Goal: Information Seeking & Learning: Find specific fact

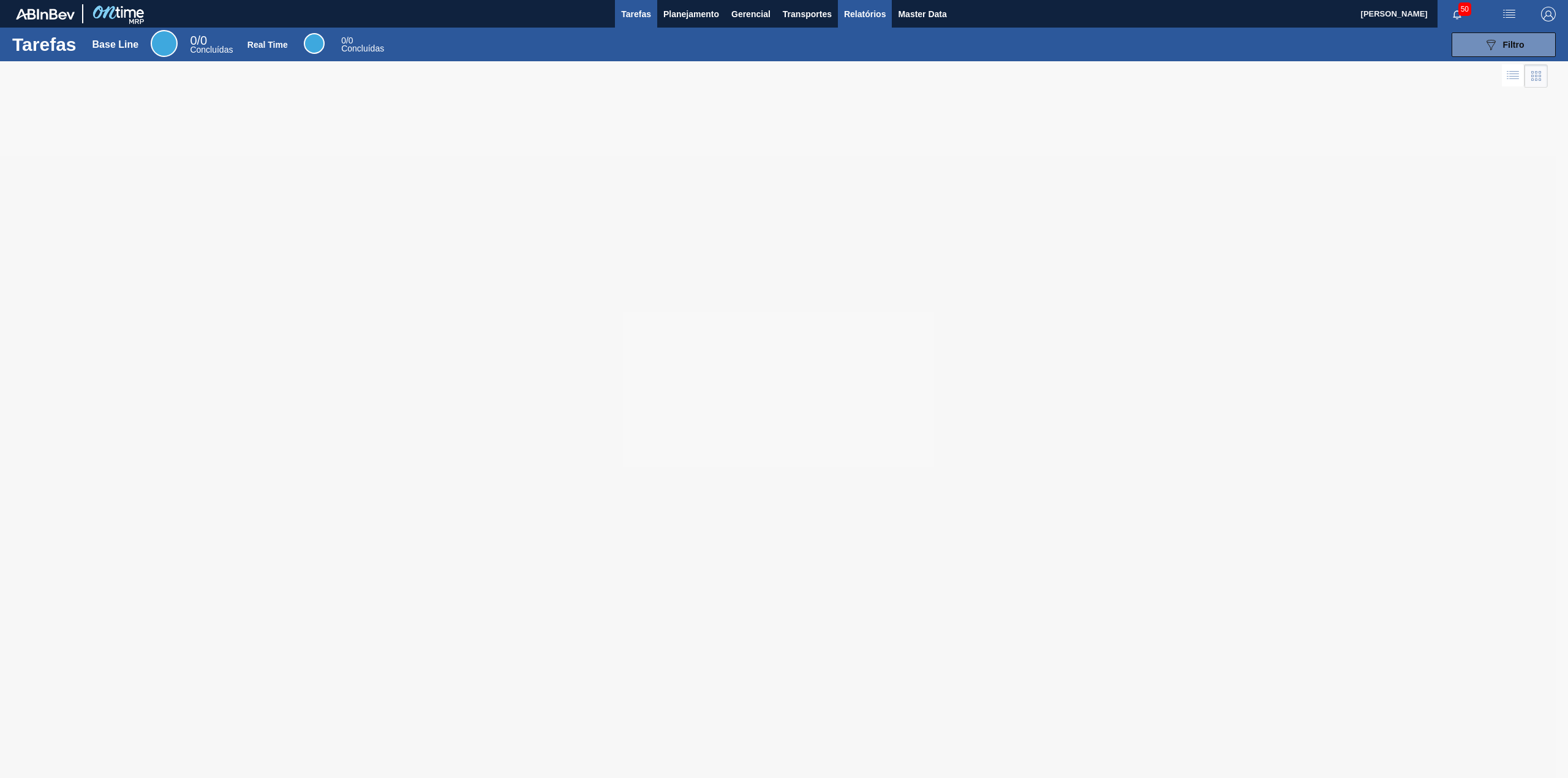
click at [885, 19] on span "Relatórios" at bounding box center [865, 14] width 41 height 15
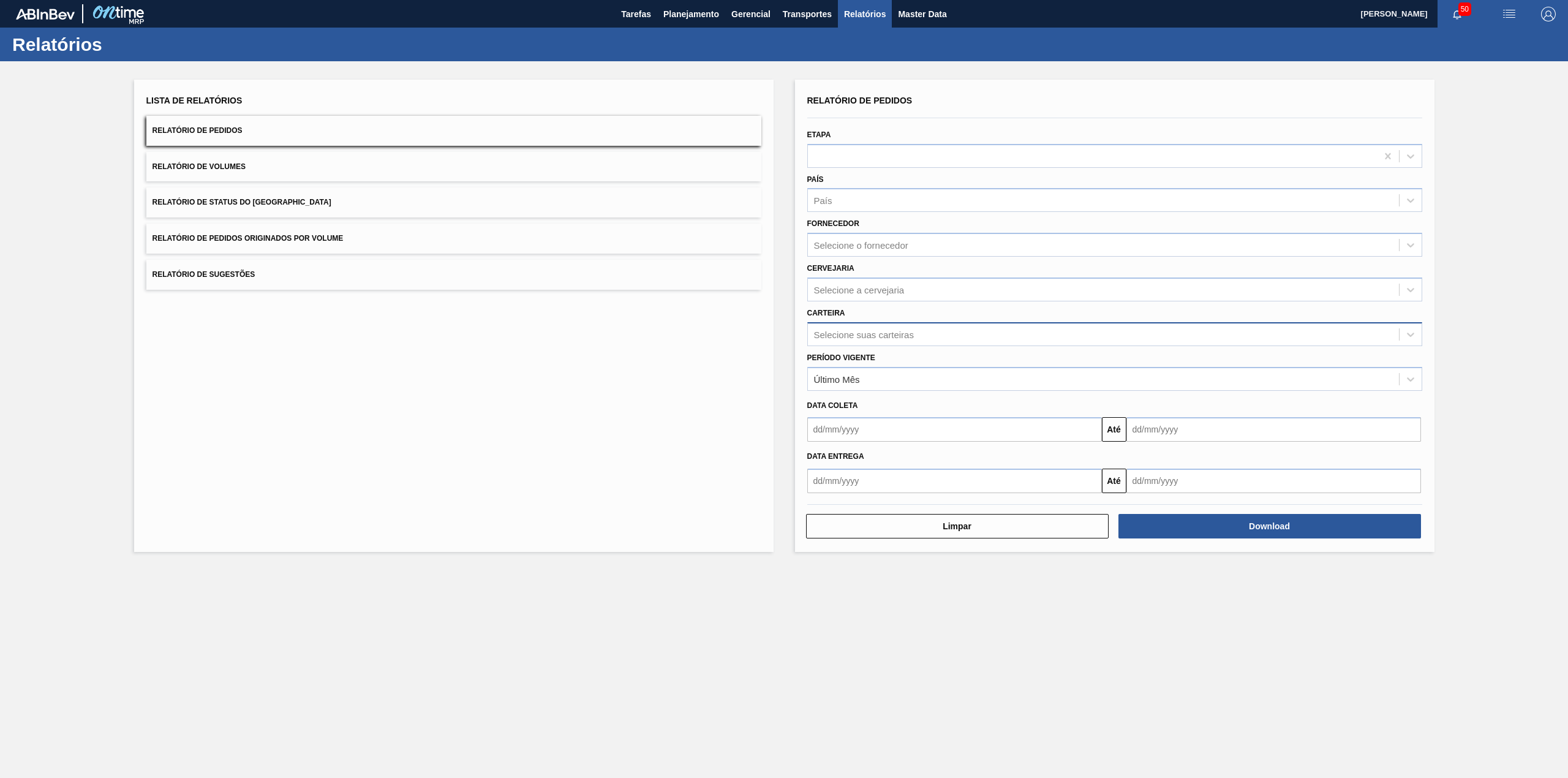
click at [930, 323] on div "Selecione suas carteiras" at bounding box center [1115, 334] width 615 height 24
type input "quím"
click at [933, 349] on div "Período Vigente Último Mês" at bounding box center [1115, 370] width 615 height 41
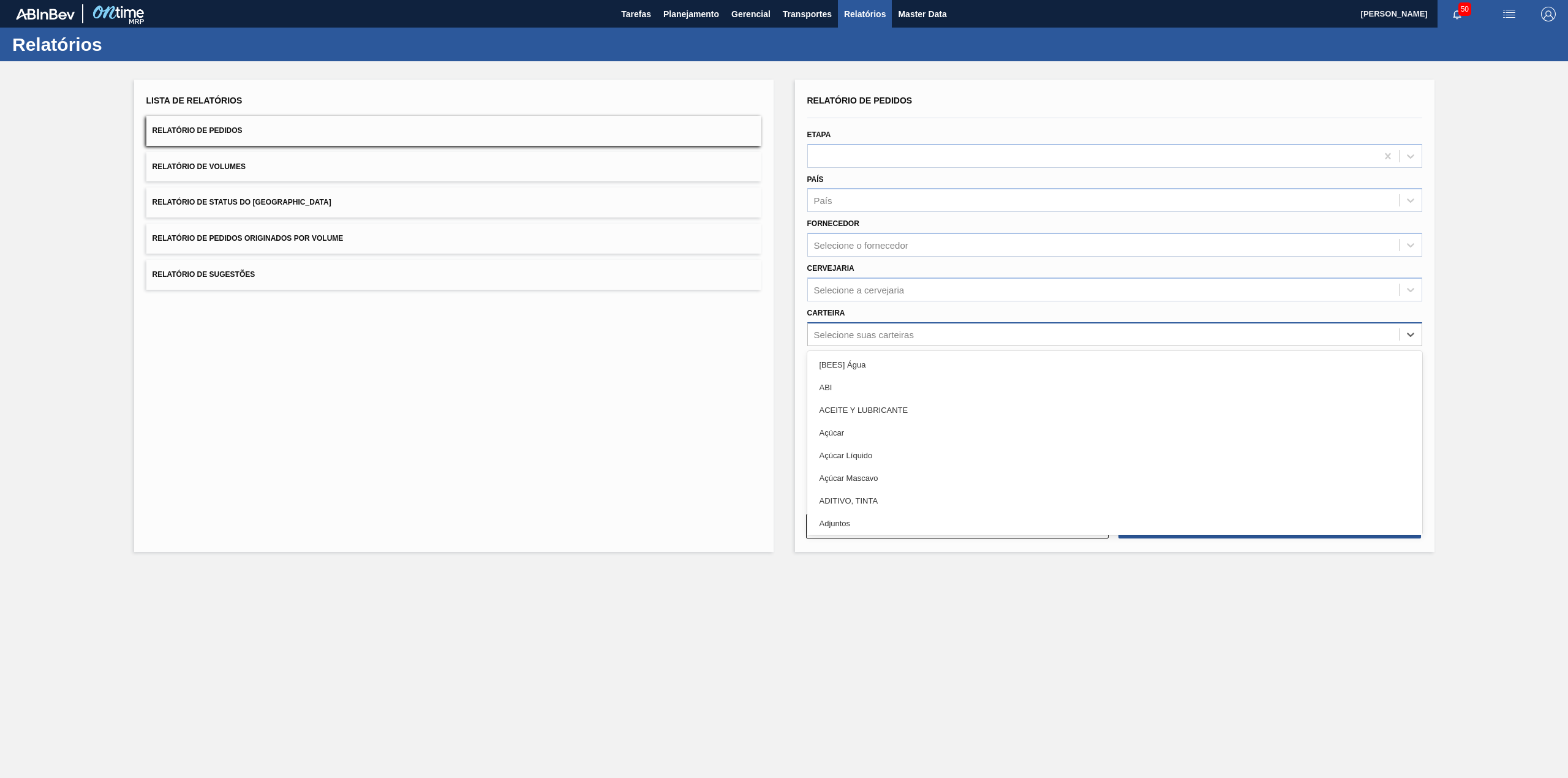
click at [948, 337] on div "Selecione suas carteiras" at bounding box center [1103, 334] width 591 height 18
type input "quí"
type input "carv"
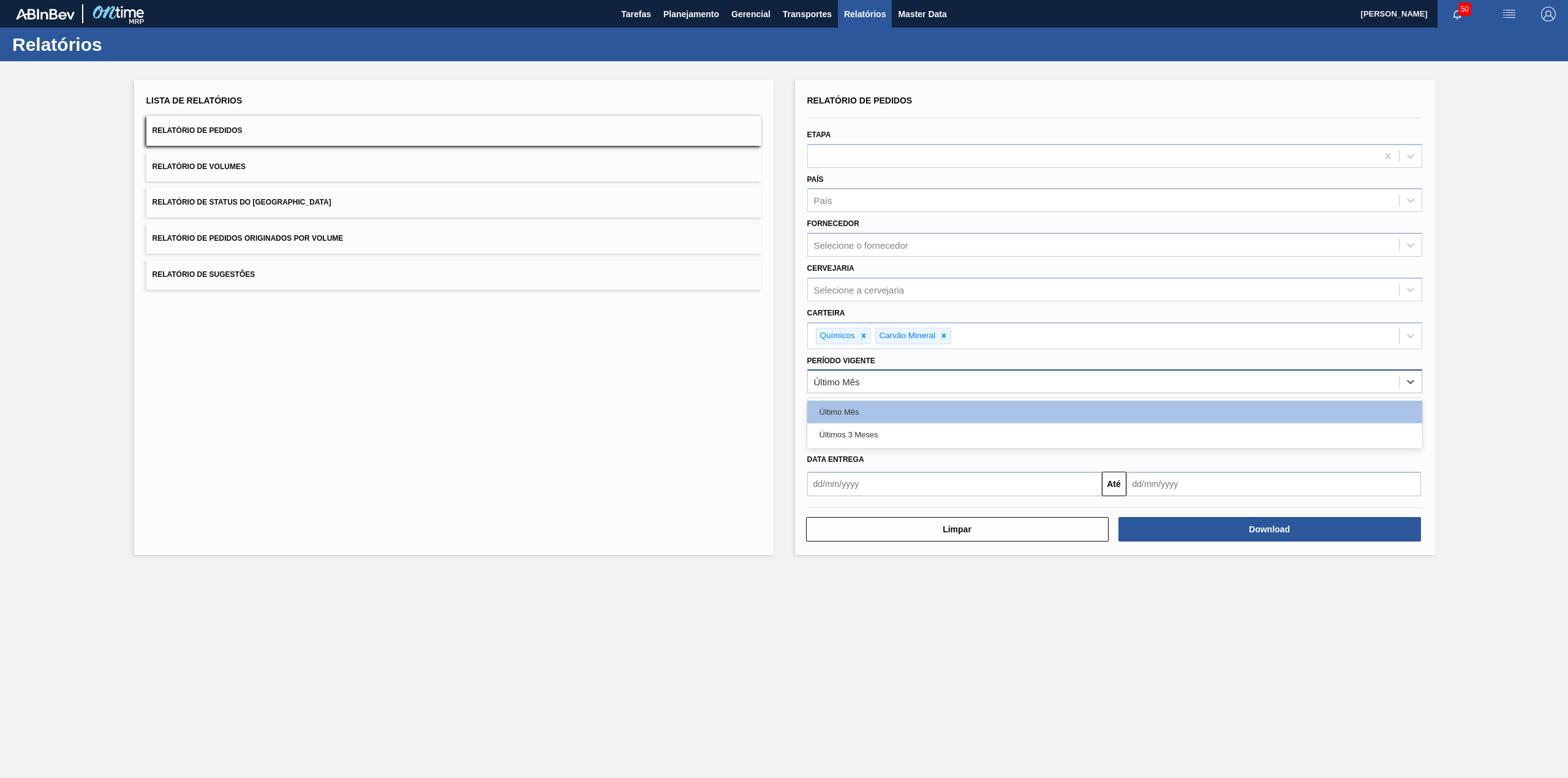
click at [922, 390] on div "Último Mês" at bounding box center [1115, 382] width 615 height 24
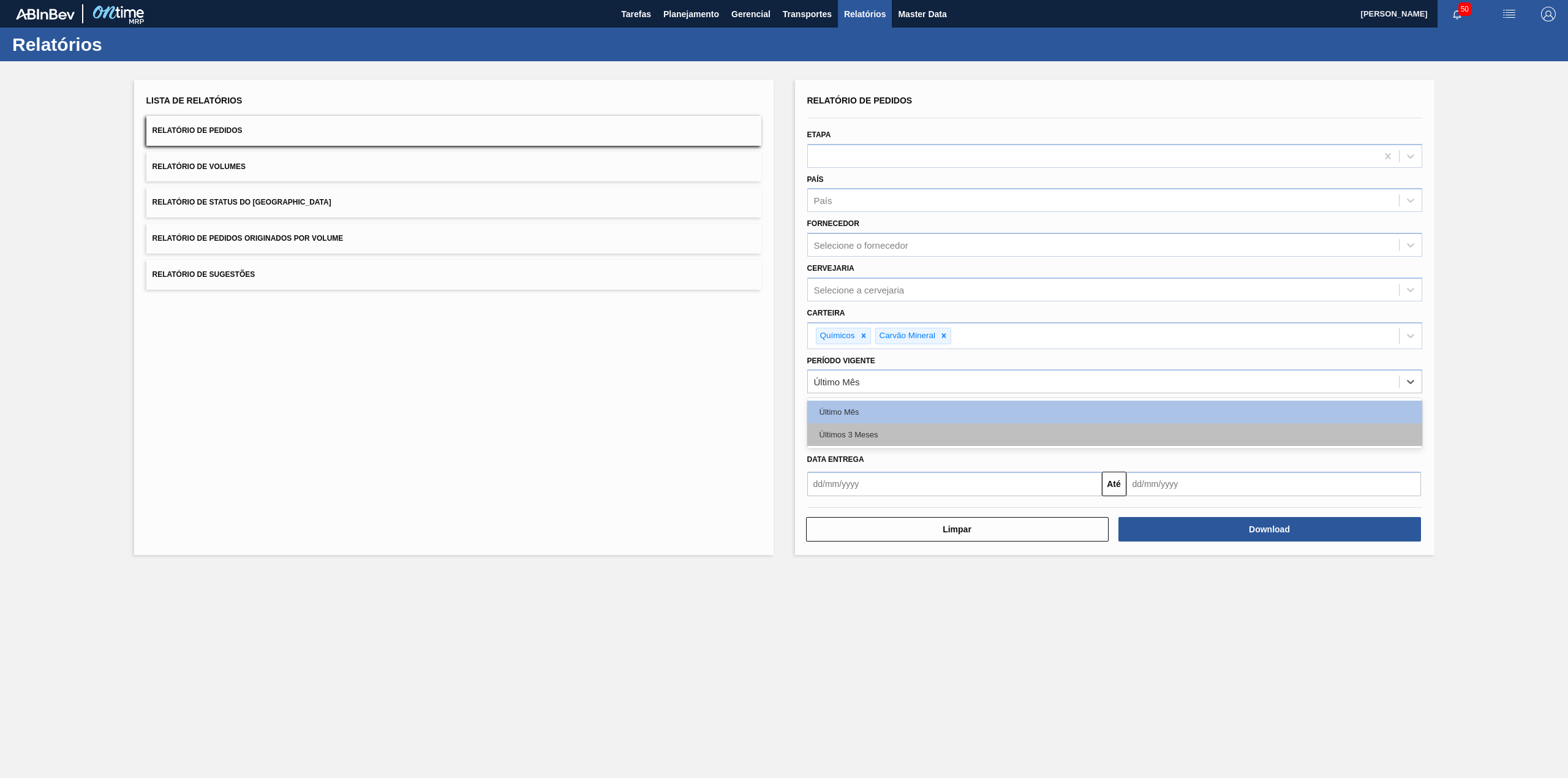
click at [874, 441] on div "Últimos 3 Meses" at bounding box center [1115, 434] width 615 height 23
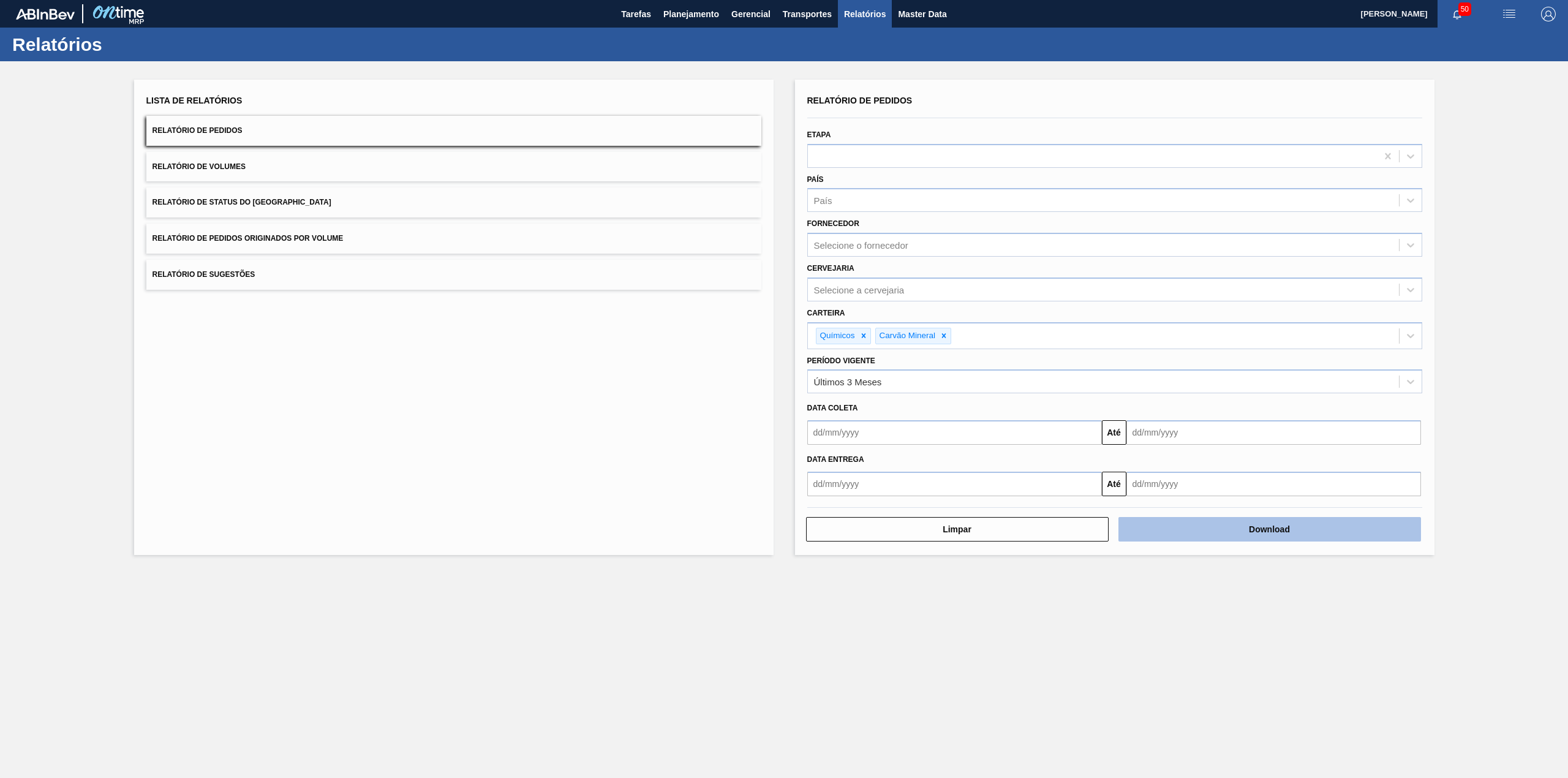
click at [1252, 523] on button "Download" at bounding box center [1269, 529] width 303 height 25
click at [296, 200] on button "Relatório de Status do Estoque" at bounding box center [454, 202] width 615 height 30
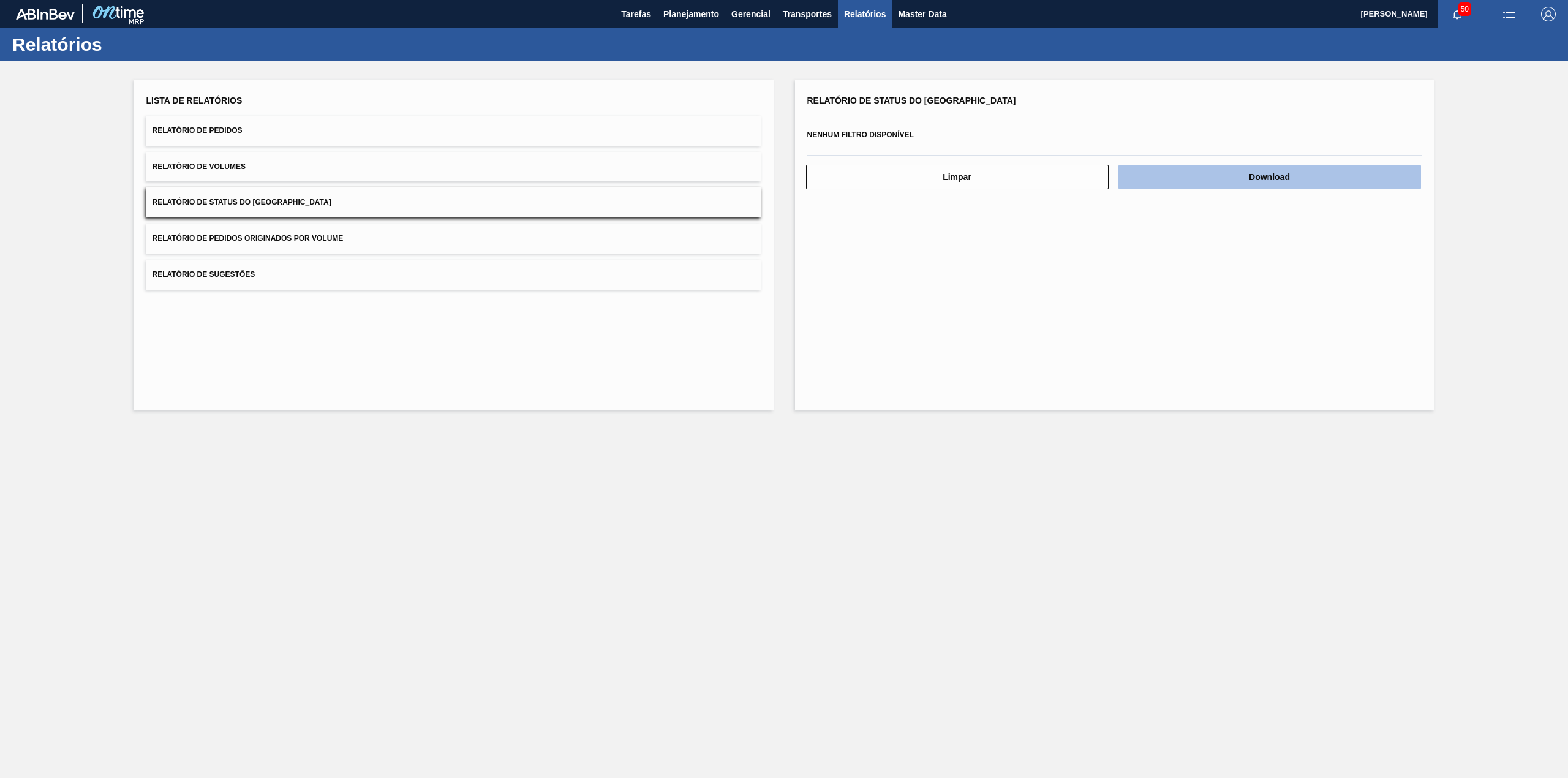
click at [1245, 164] on button "Download" at bounding box center [1269, 176] width 303 height 25
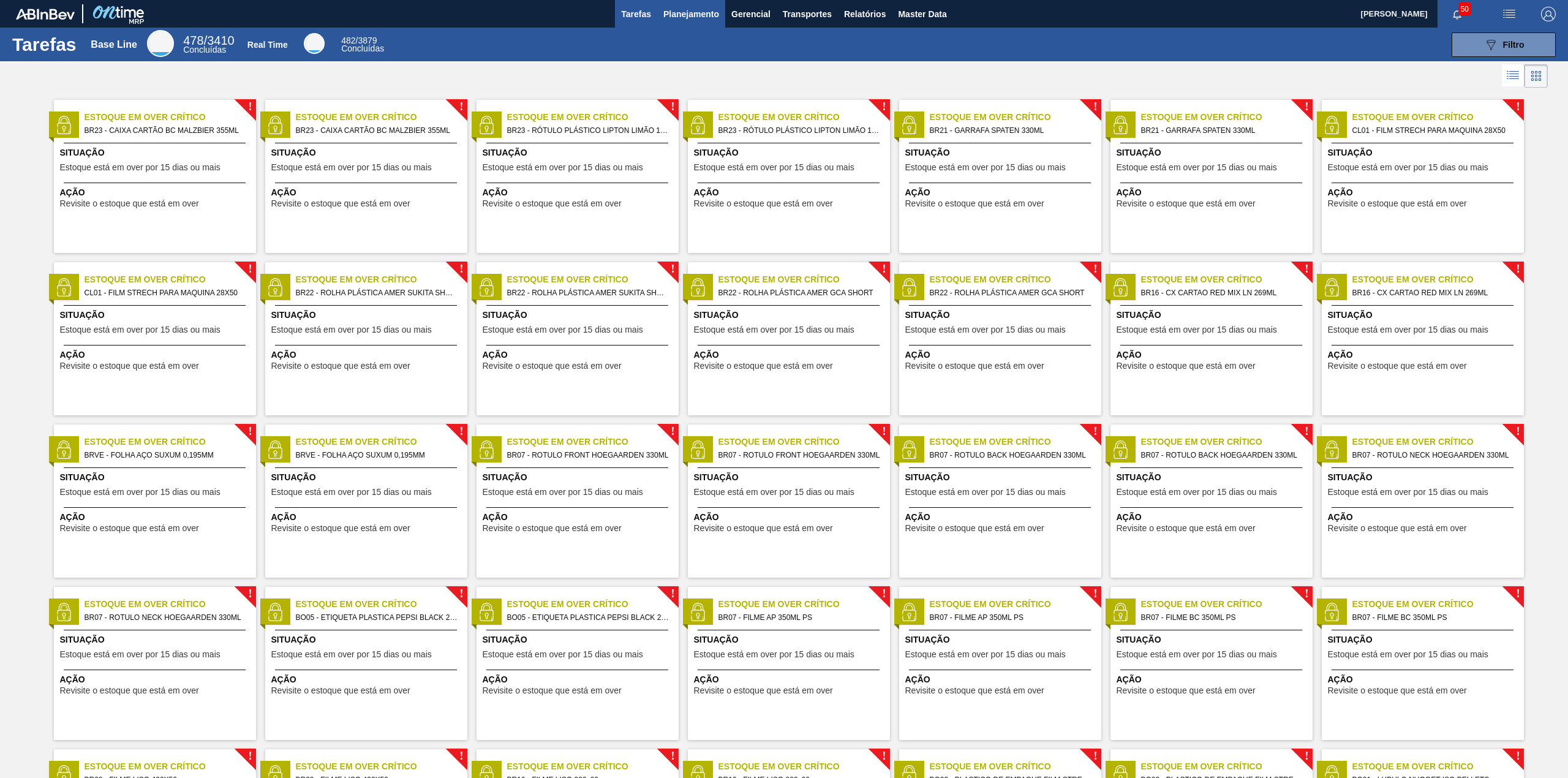
click at [677, 13] on span "Planejamento" at bounding box center [690, 14] width 55 height 15
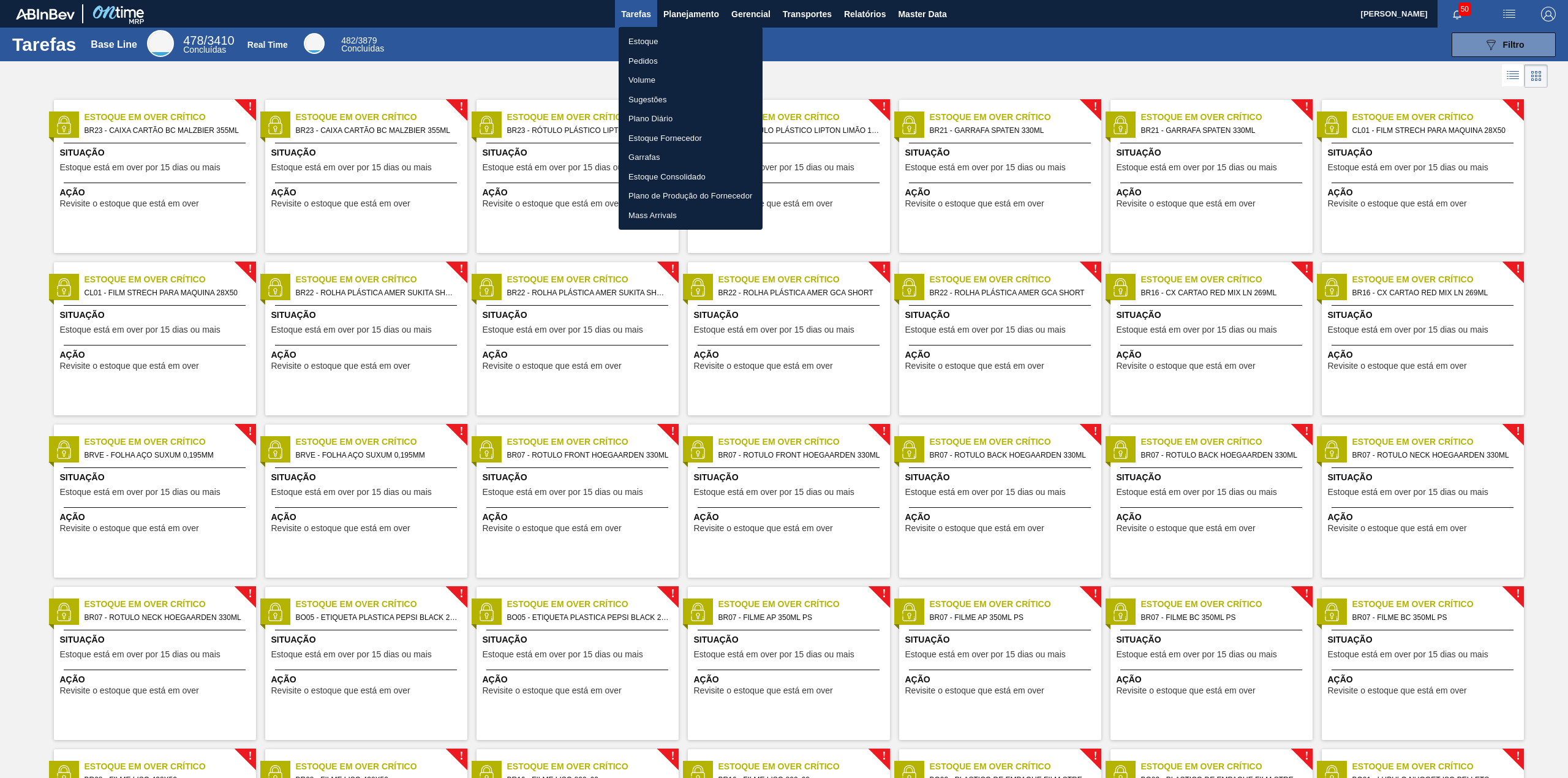
drag, startPoint x: 674, startPoint y: 35, endPoint x: 700, endPoint y: 70, distance: 43.6
click at [672, 35] on li "Estoque" at bounding box center [690, 41] width 144 height 19
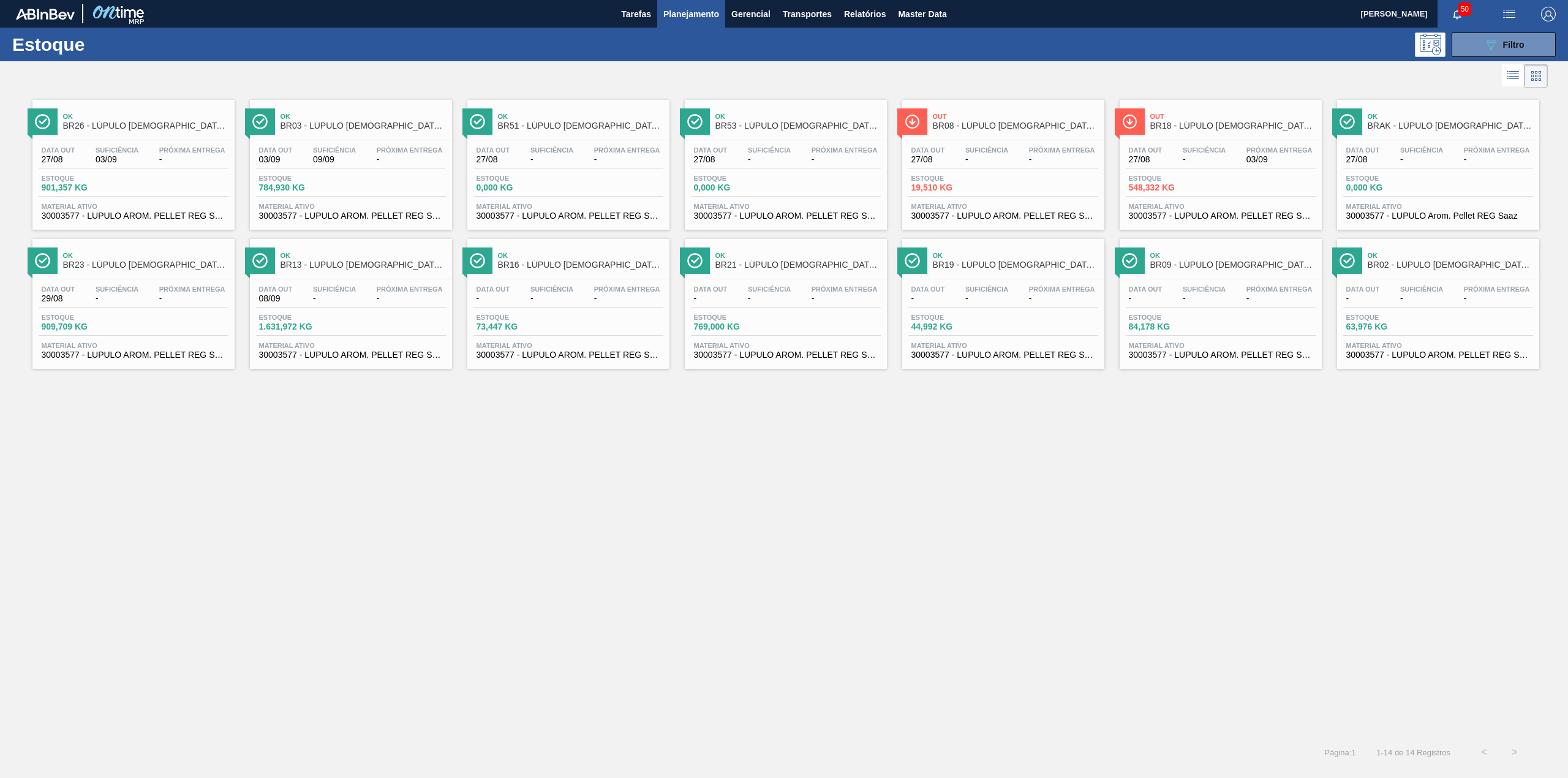
drag, startPoint x: 1474, startPoint y: 49, endPoint x: 1468, endPoint y: 82, distance: 33.5
click at [1474, 49] on button "089F7B8B-B2A5-4AFE-B5C0-19BA573D28AC Filtro" at bounding box center [1504, 45] width 104 height 25
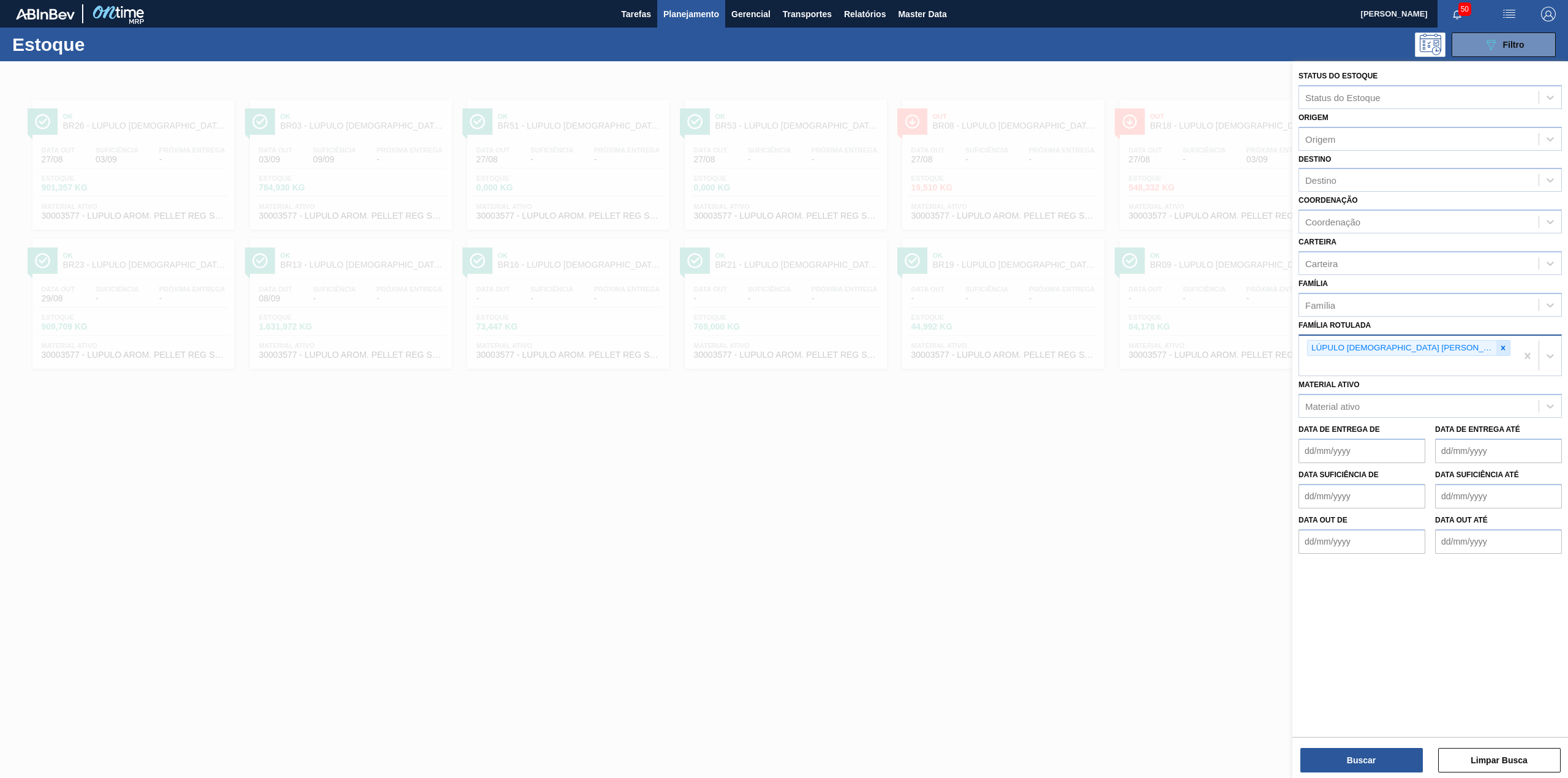
click at [1498, 344] on icon at bounding box center [1502, 348] width 9 height 9
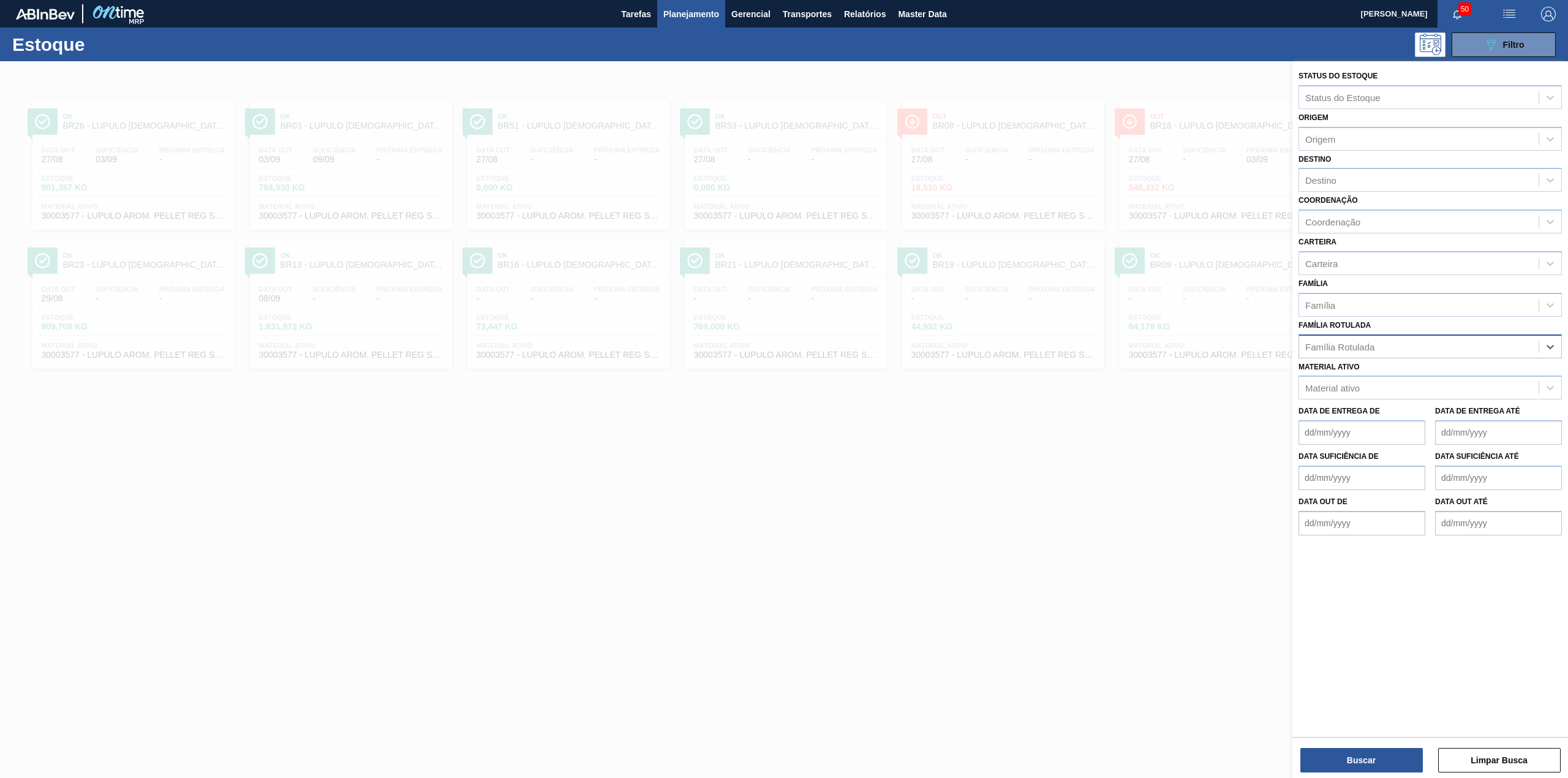
paste Rotulada "30009915"
type Rotulada "30009915"
click at [1412, 346] on div "Família Rotulada" at bounding box center [1418, 346] width 239 height 18
type Rotulada "pvpp des"
click at [1402, 346] on div "Família Rotulada" at bounding box center [1418, 346] width 239 height 18
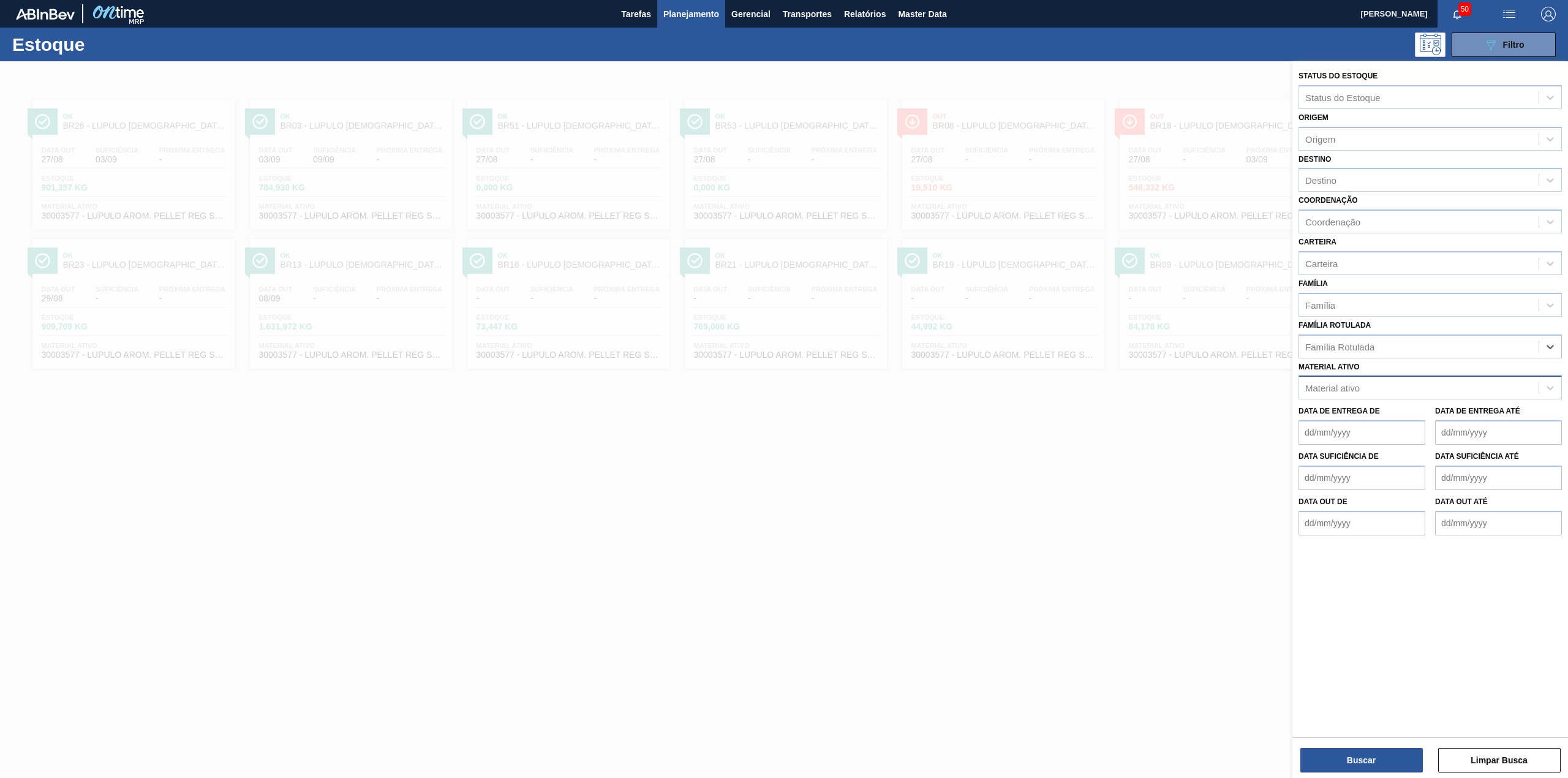
click at [1338, 383] on div "Material ativo" at bounding box center [1333, 388] width 55 height 11
paste ativo "30009915"
type ativo "30009915"
click at [1372, 387] on div "30009915" at bounding box center [1418, 388] width 239 height 18
click at [1363, 354] on div "Família Rotulada" at bounding box center [1430, 346] width 263 height 24
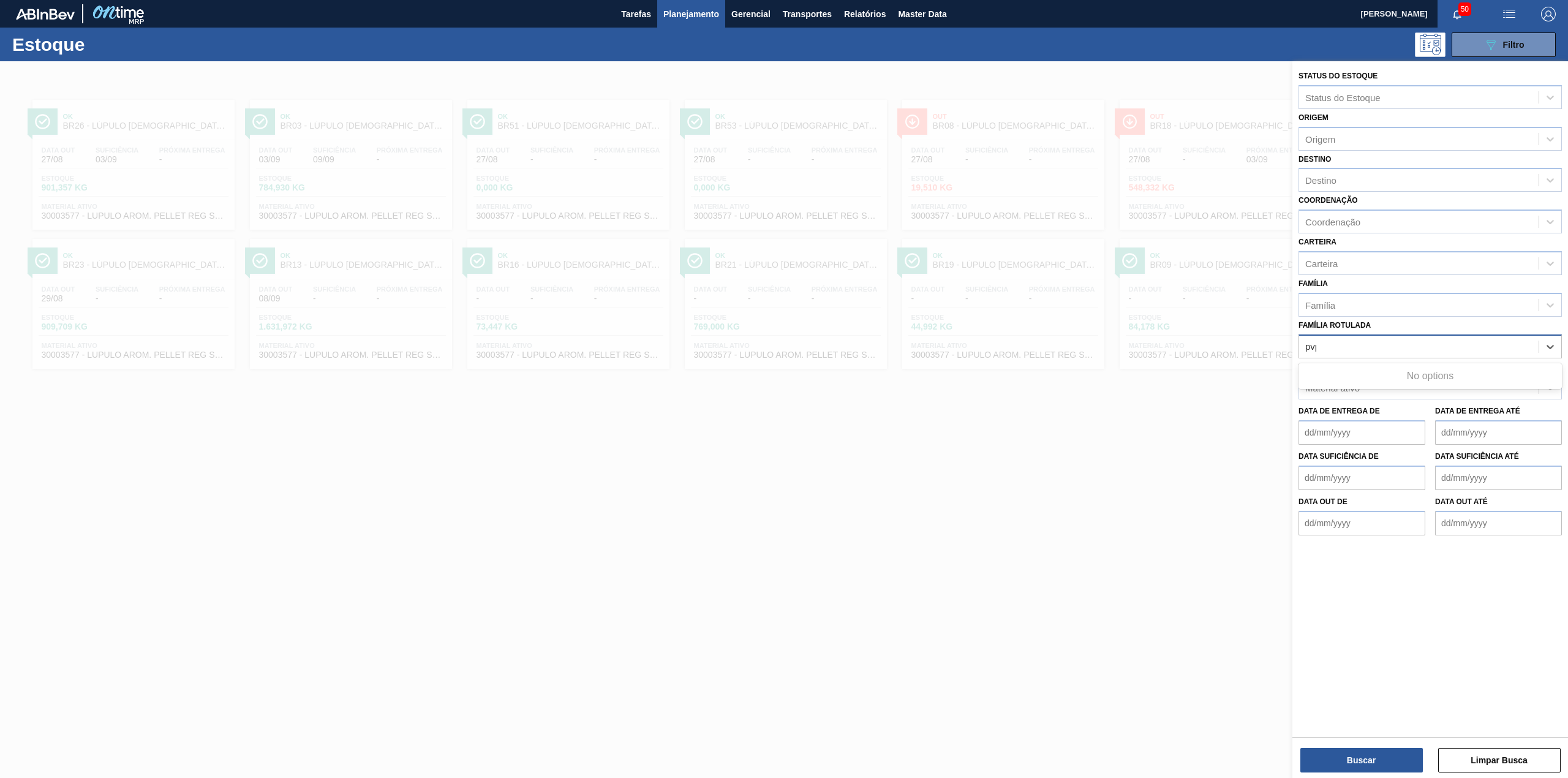
type Rotulada "pvpp"
click at [1359, 349] on div "Família Rotulada" at bounding box center [1418, 346] width 239 height 18
click at [789, 93] on div at bounding box center [784, 450] width 1568 height 778
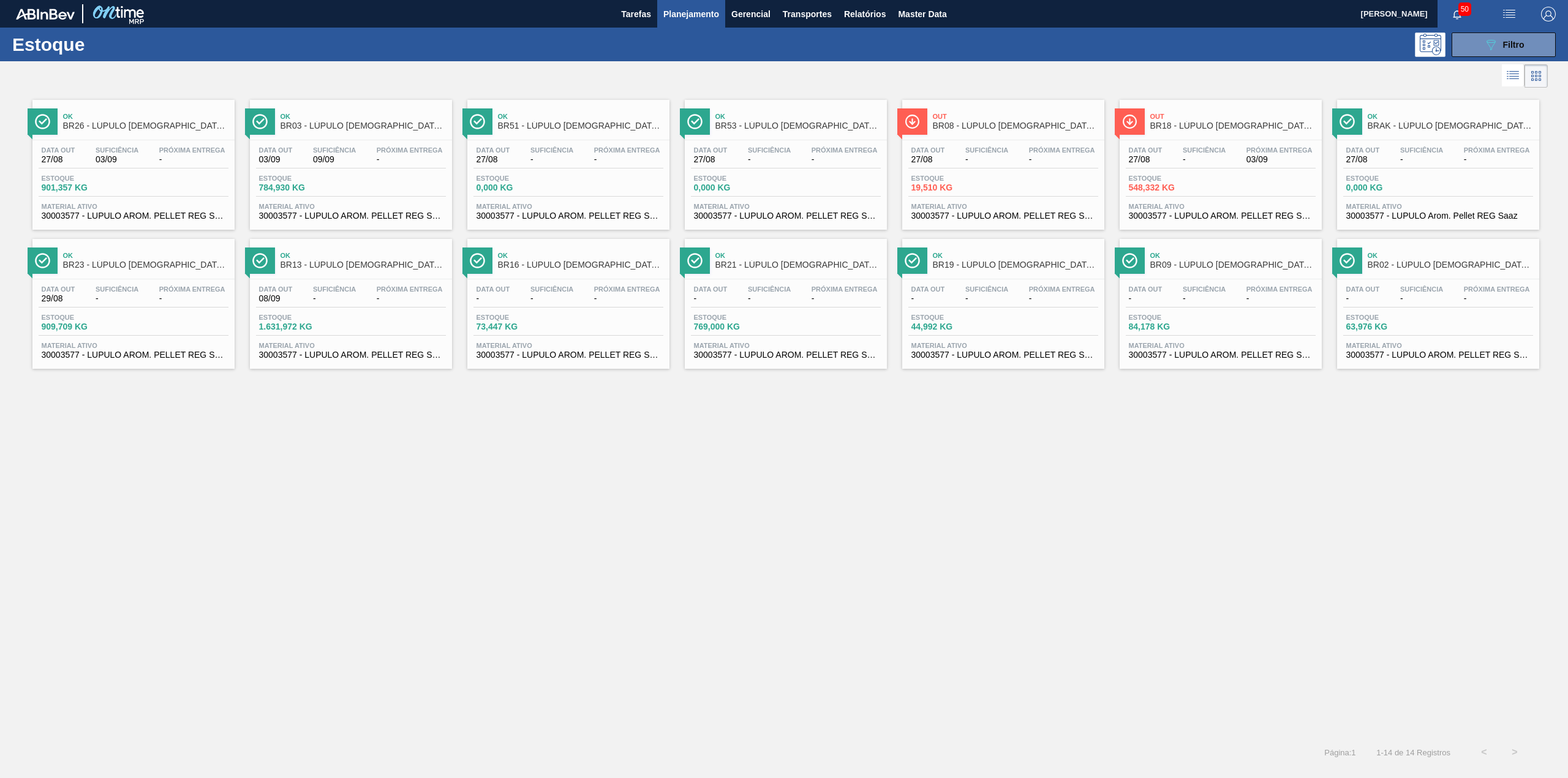
click at [922, 106] on div "Out BR08 - LÚPULO AROMÁTICO PELLET SAAZ" at bounding box center [1003, 120] width 202 height 27
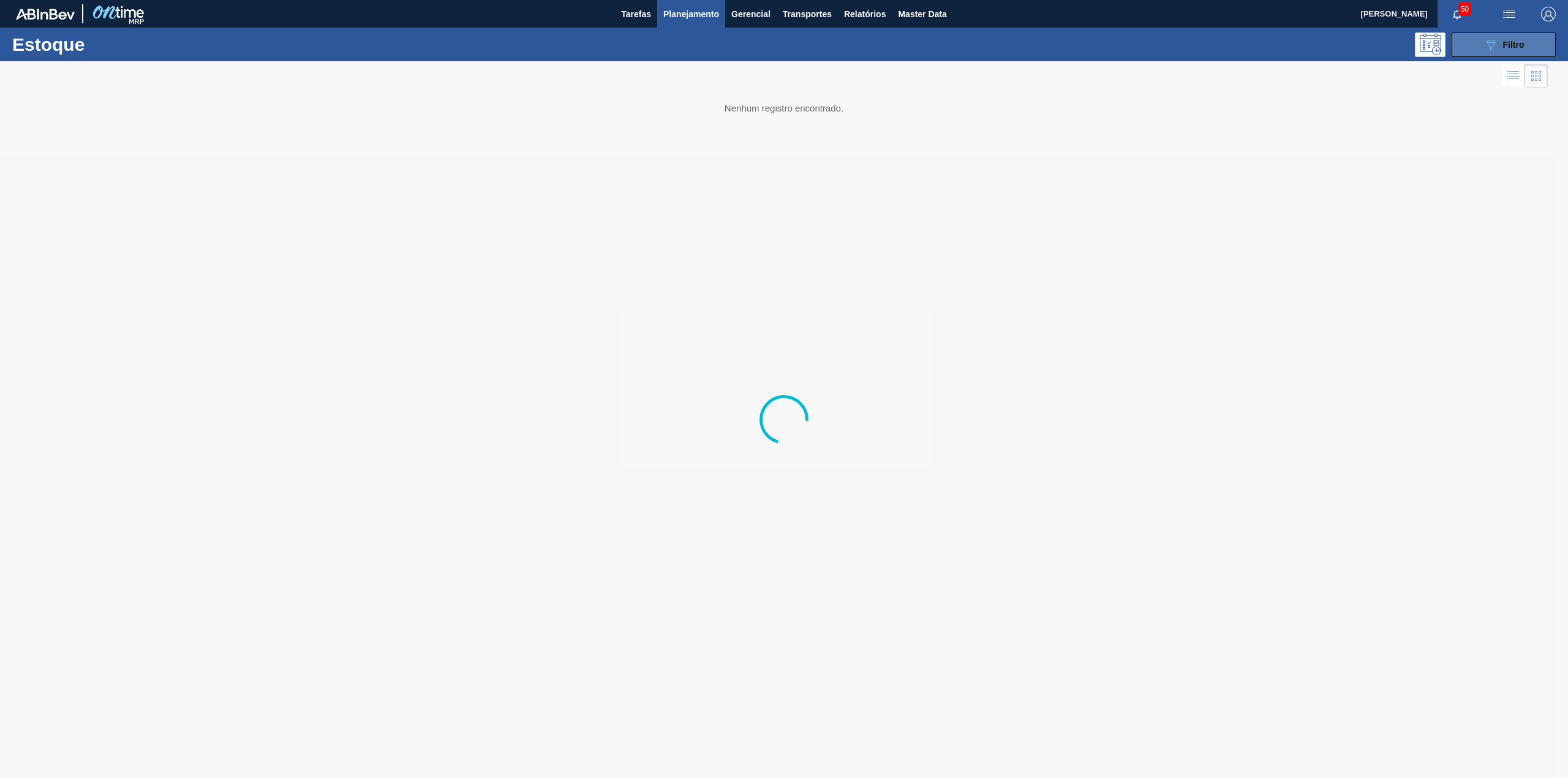
click at [1474, 34] on button "089F7B8B-B2A5-4AFE-B5C0-19BA573D28AC Filtro" at bounding box center [1504, 45] width 104 height 25
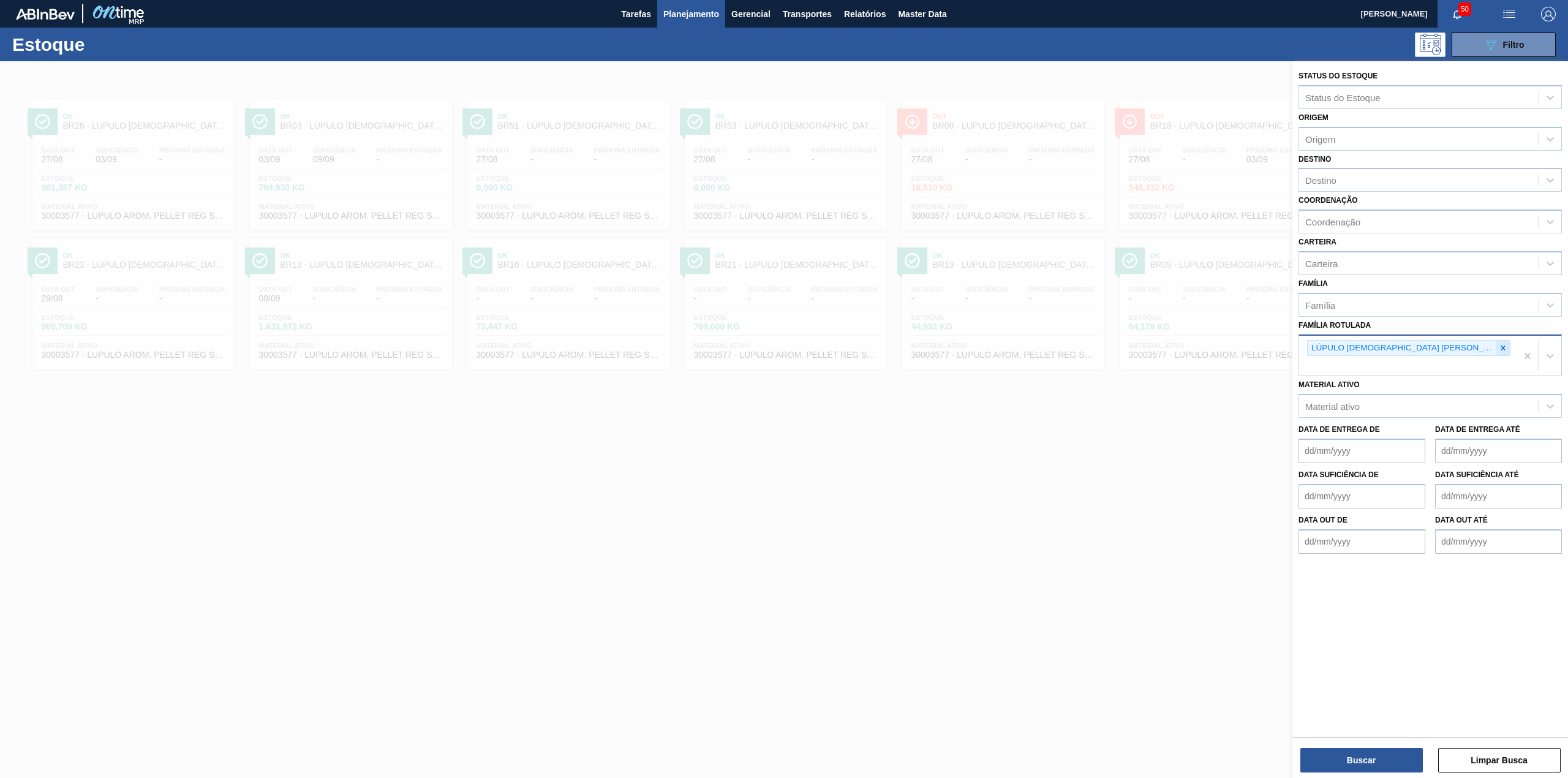
click at [1498, 347] on icon at bounding box center [1502, 348] width 9 height 9
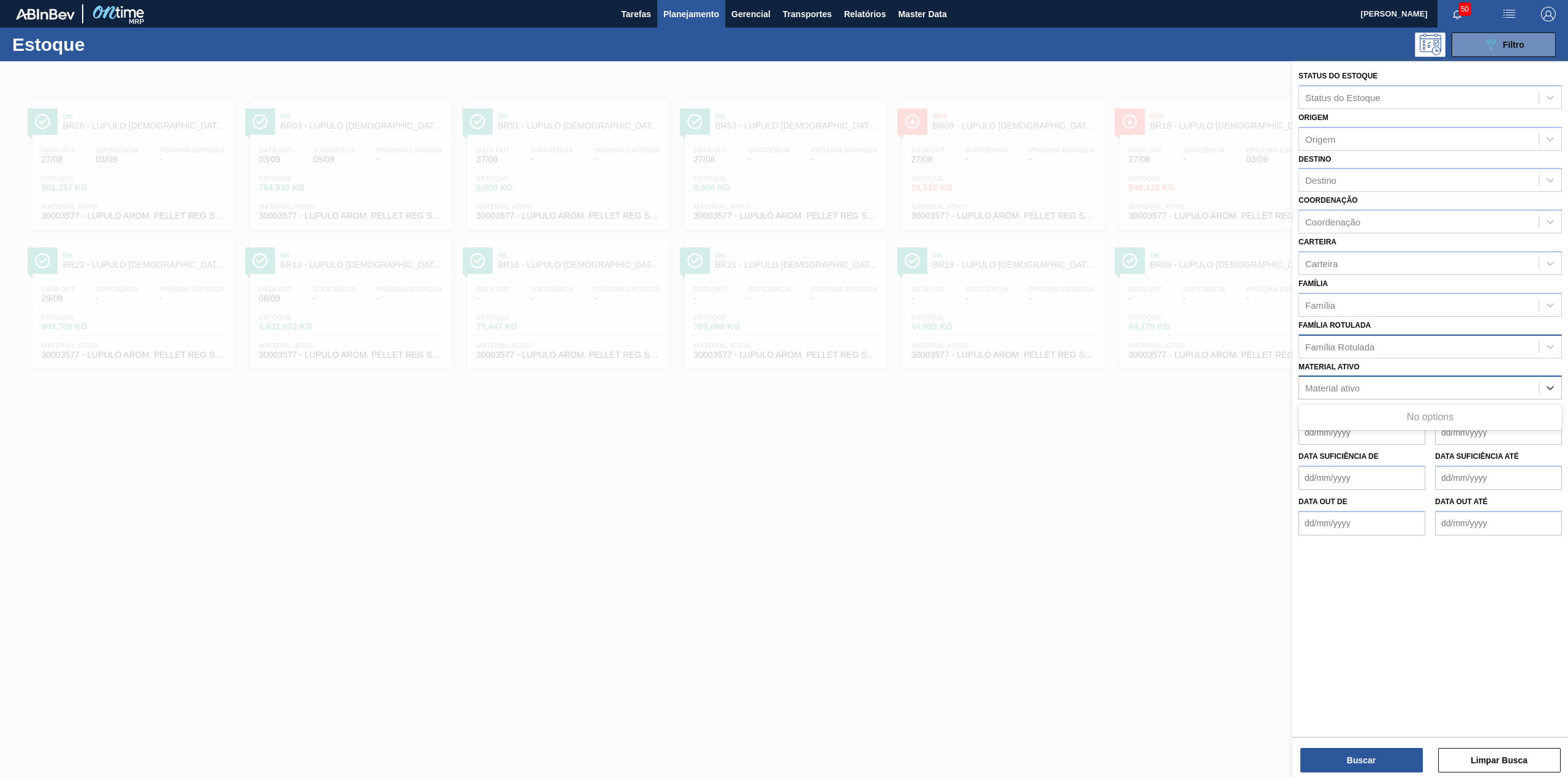
click at [1400, 392] on div "Material ativo" at bounding box center [1418, 388] width 239 height 18
paste ativo "30009915"
type ativo "30009915"
click at [1394, 346] on div "Família Rotulada" at bounding box center [1418, 346] width 239 height 18
type Rotulada "pvpp descartavel"
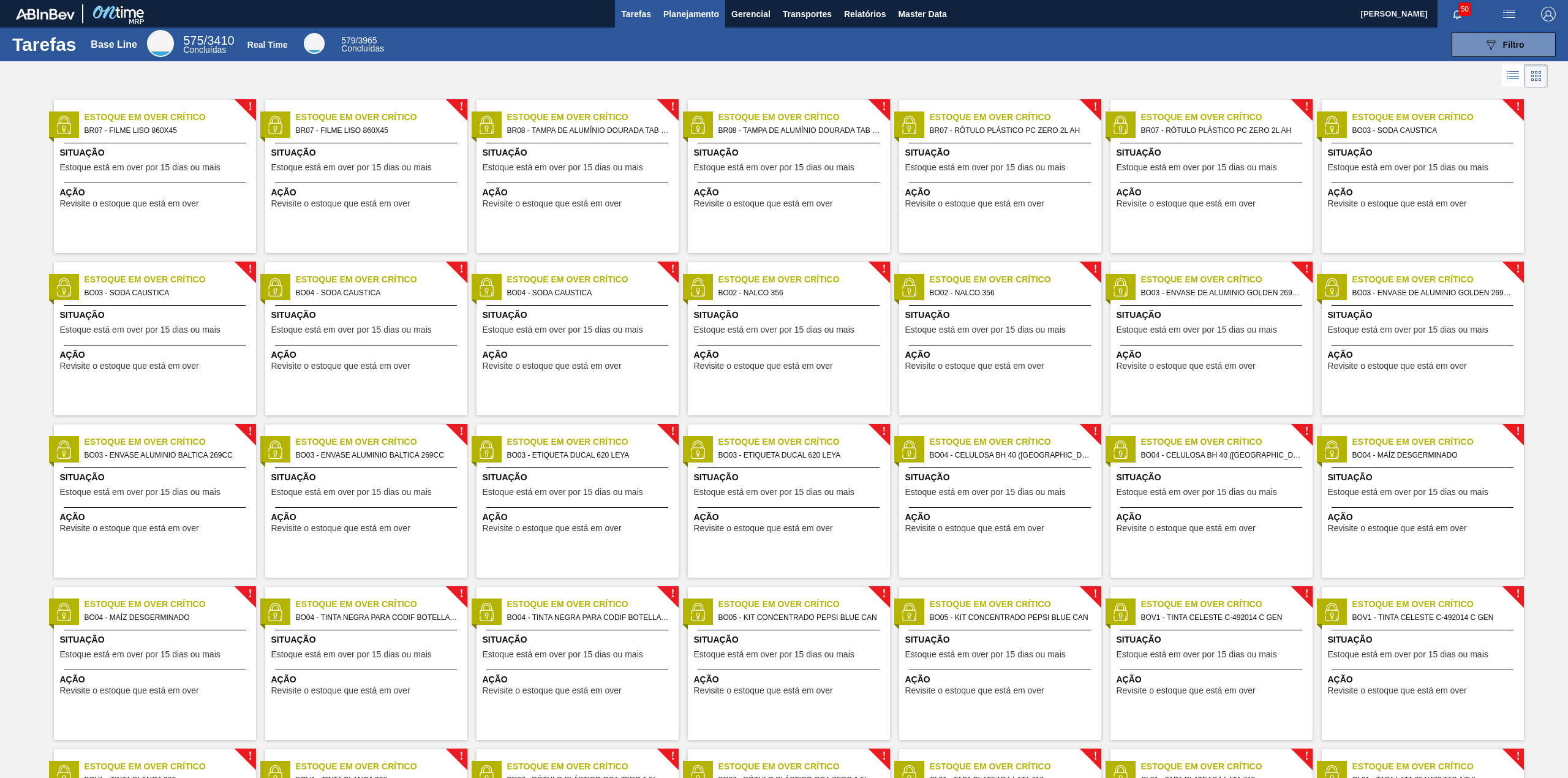
click at [686, 15] on span "Planejamento" at bounding box center [690, 14] width 55 height 15
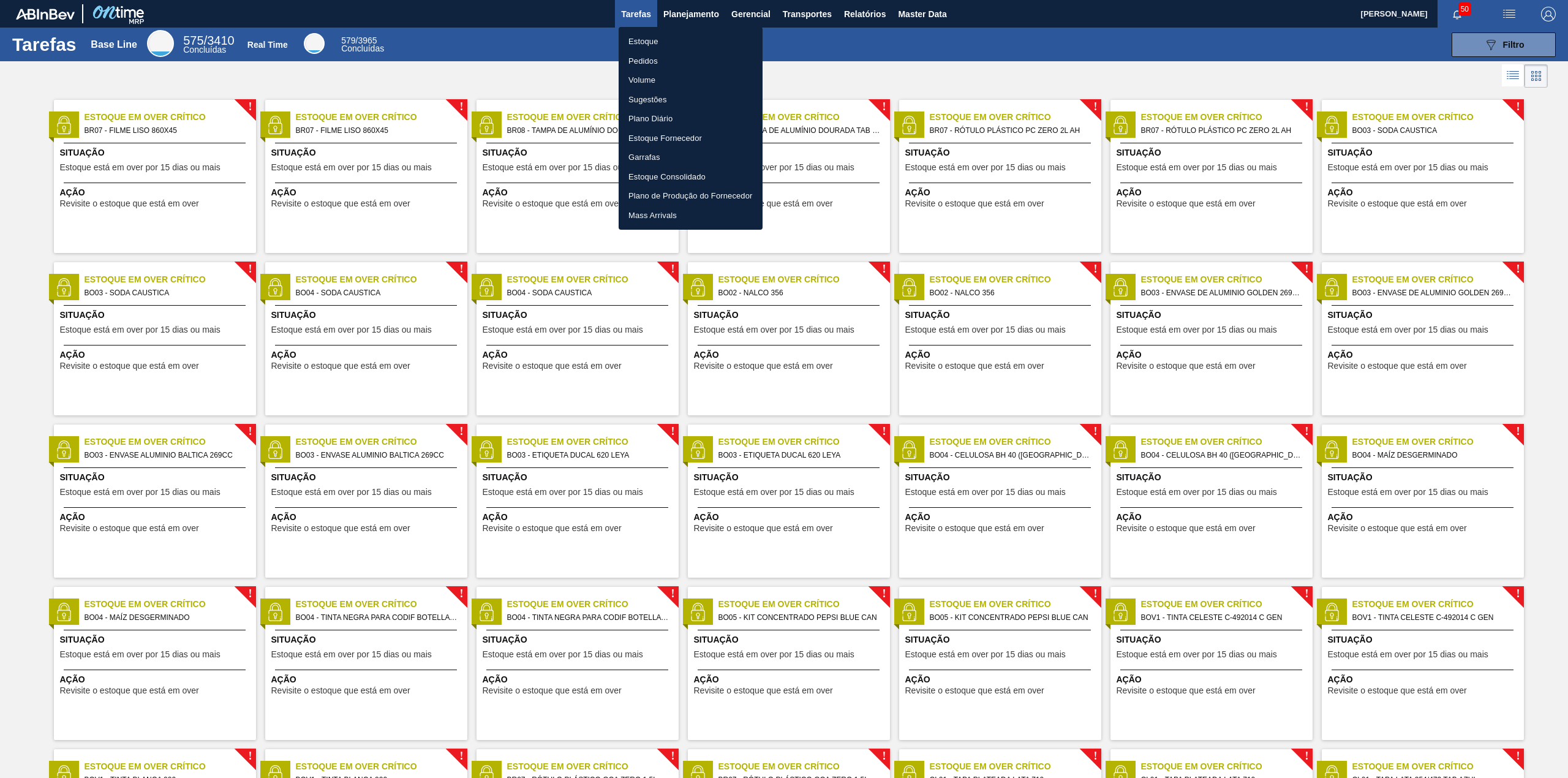
click at [672, 41] on li "Estoque" at bounding box center [690, 41] width 144 height 19
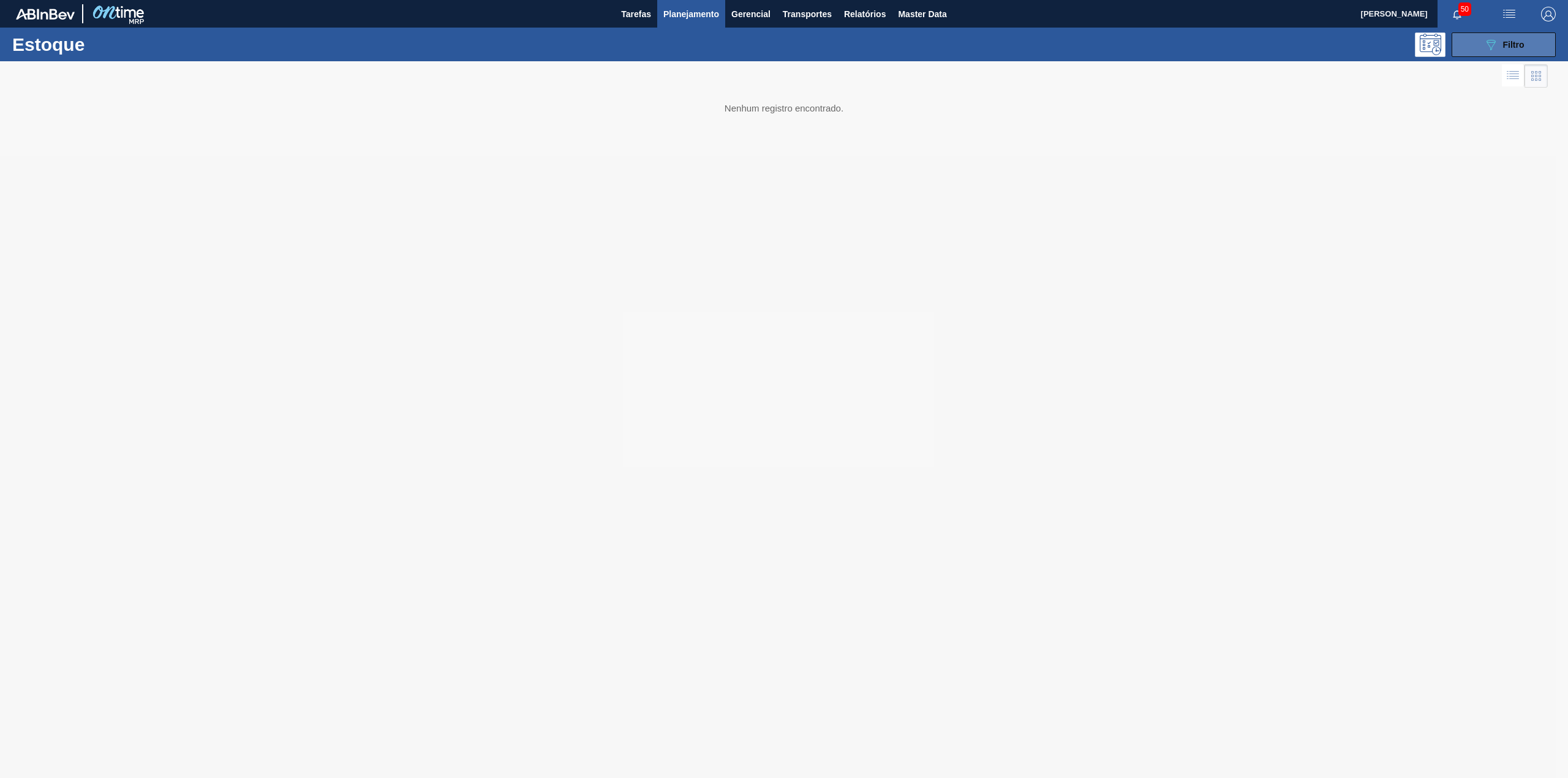
click at [1477, 50] on button "089F7B8B-B2A5-4AFE-B5C0-19BA573D28AC Filtro" at bounding box center [1504, 45] width 104 height 25
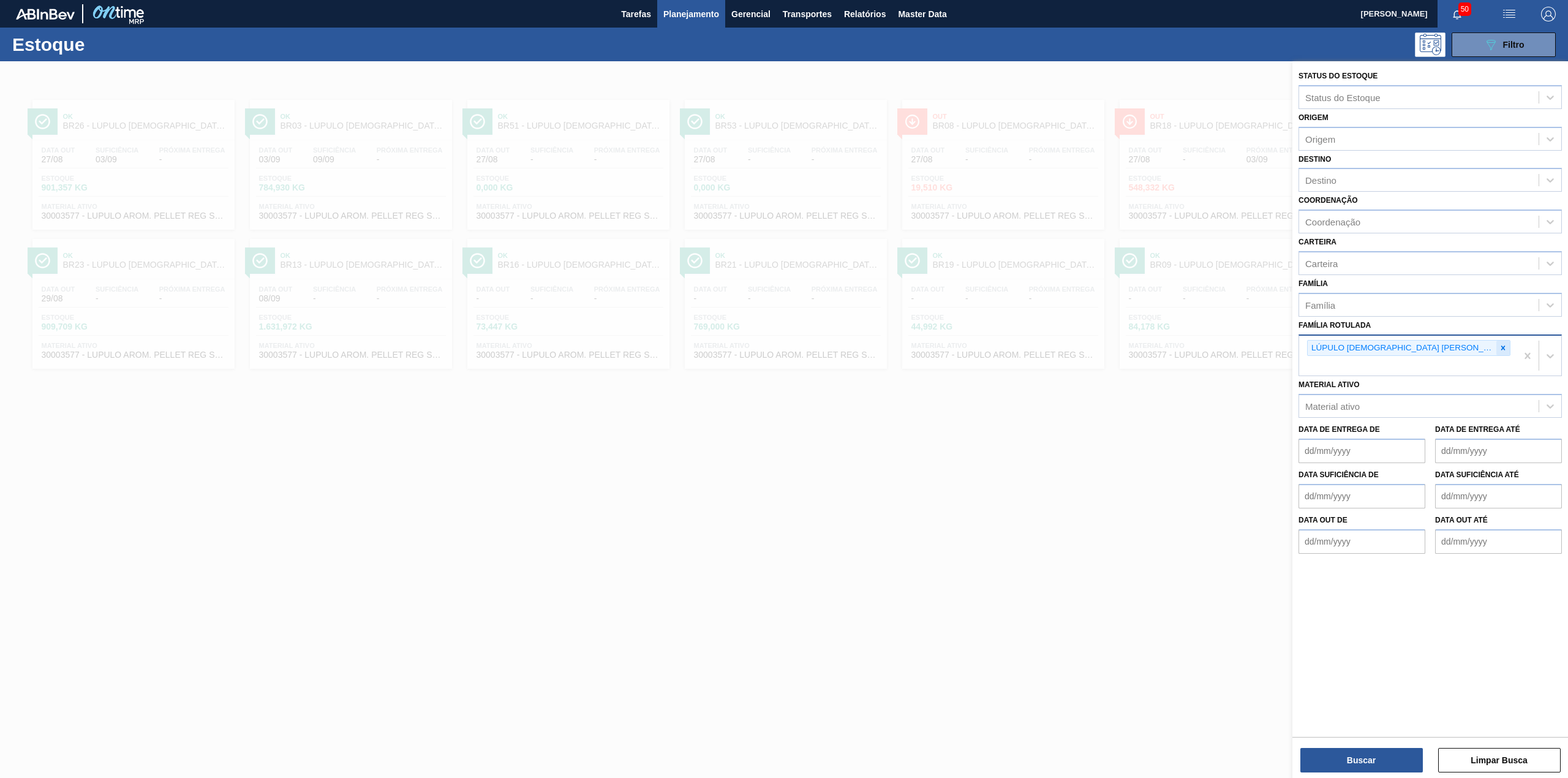
click at [1501, 347] on icon at bounding box center [1503, 348] width 4 height 4
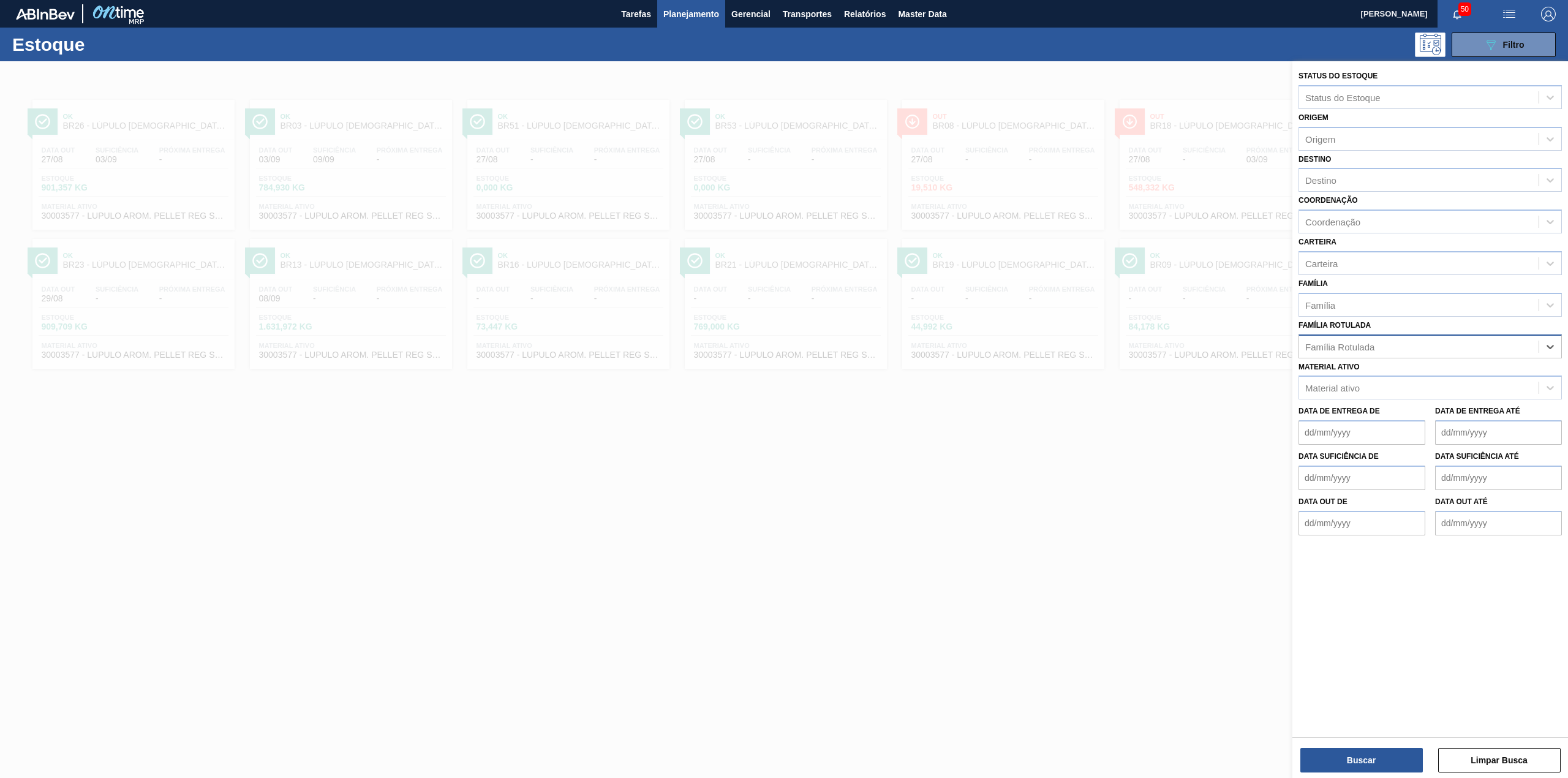
click at [1451, 343] on div "Família Rotulada" at bounding box center [1418, 346] width 239 height 18
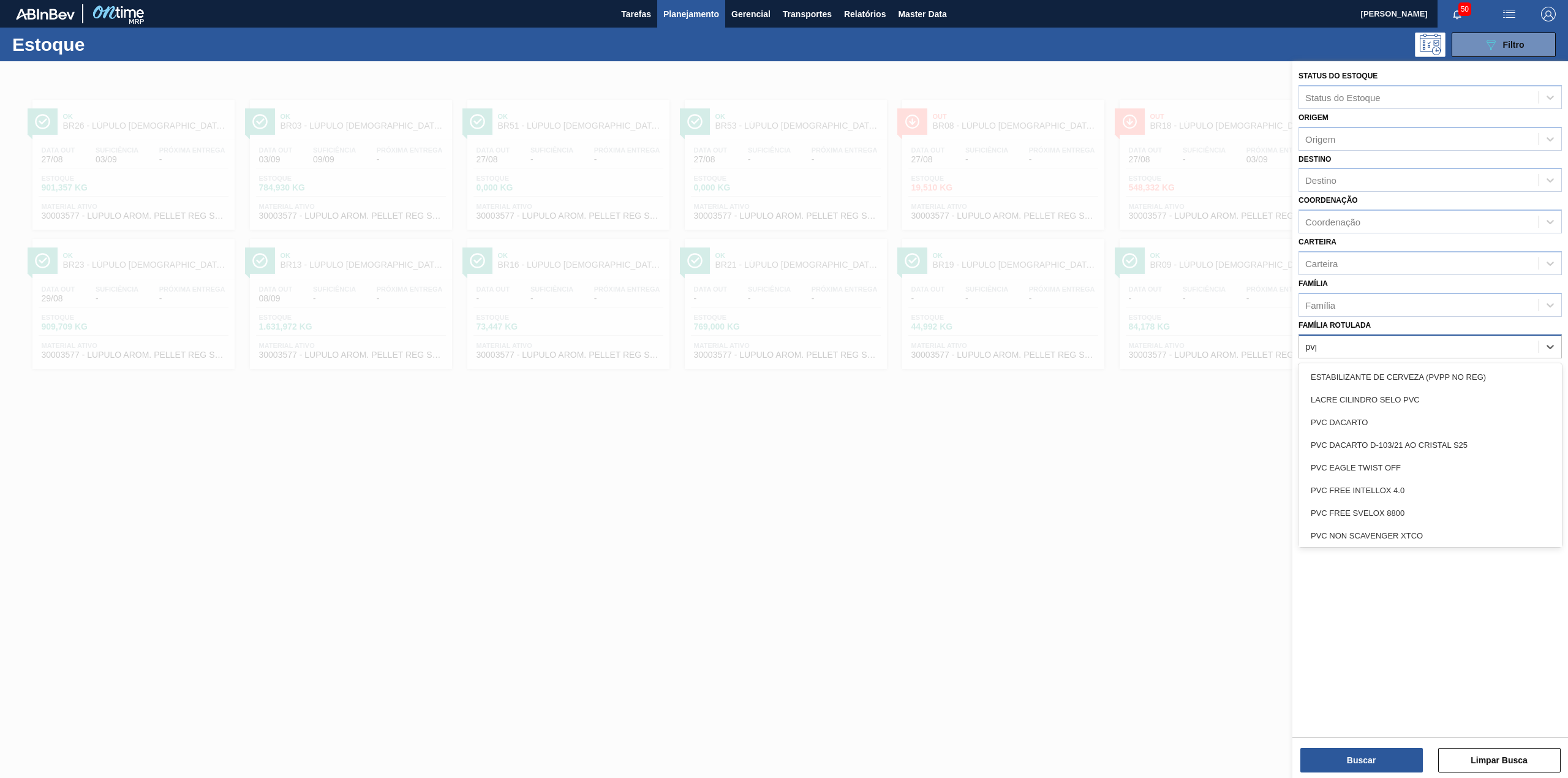
type Rotulada "pvpp"
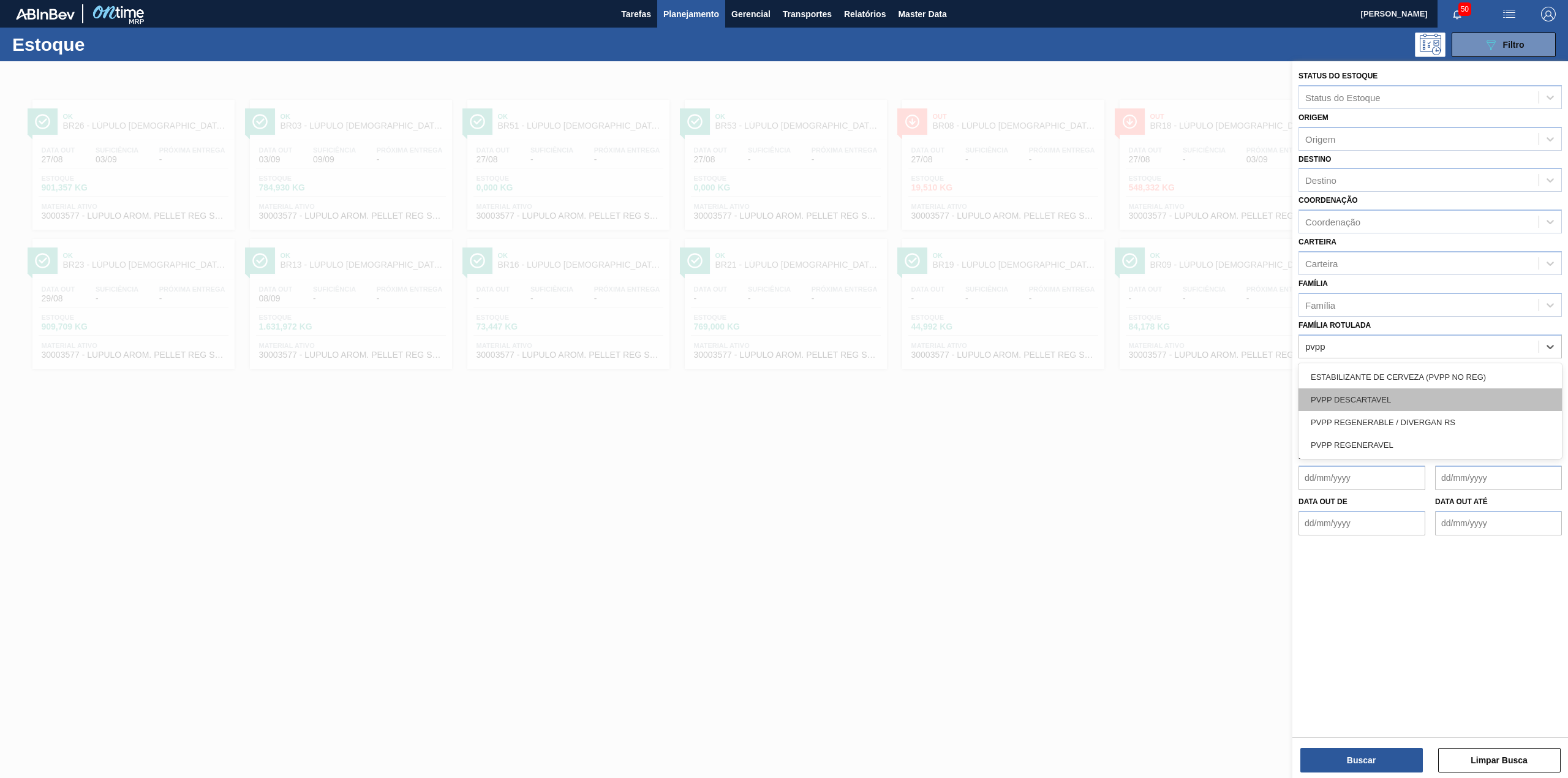
click at [1387, 392] on div "PVPP DESCARTAVEL" at bounding box center [1430, 400] width 263 height 23
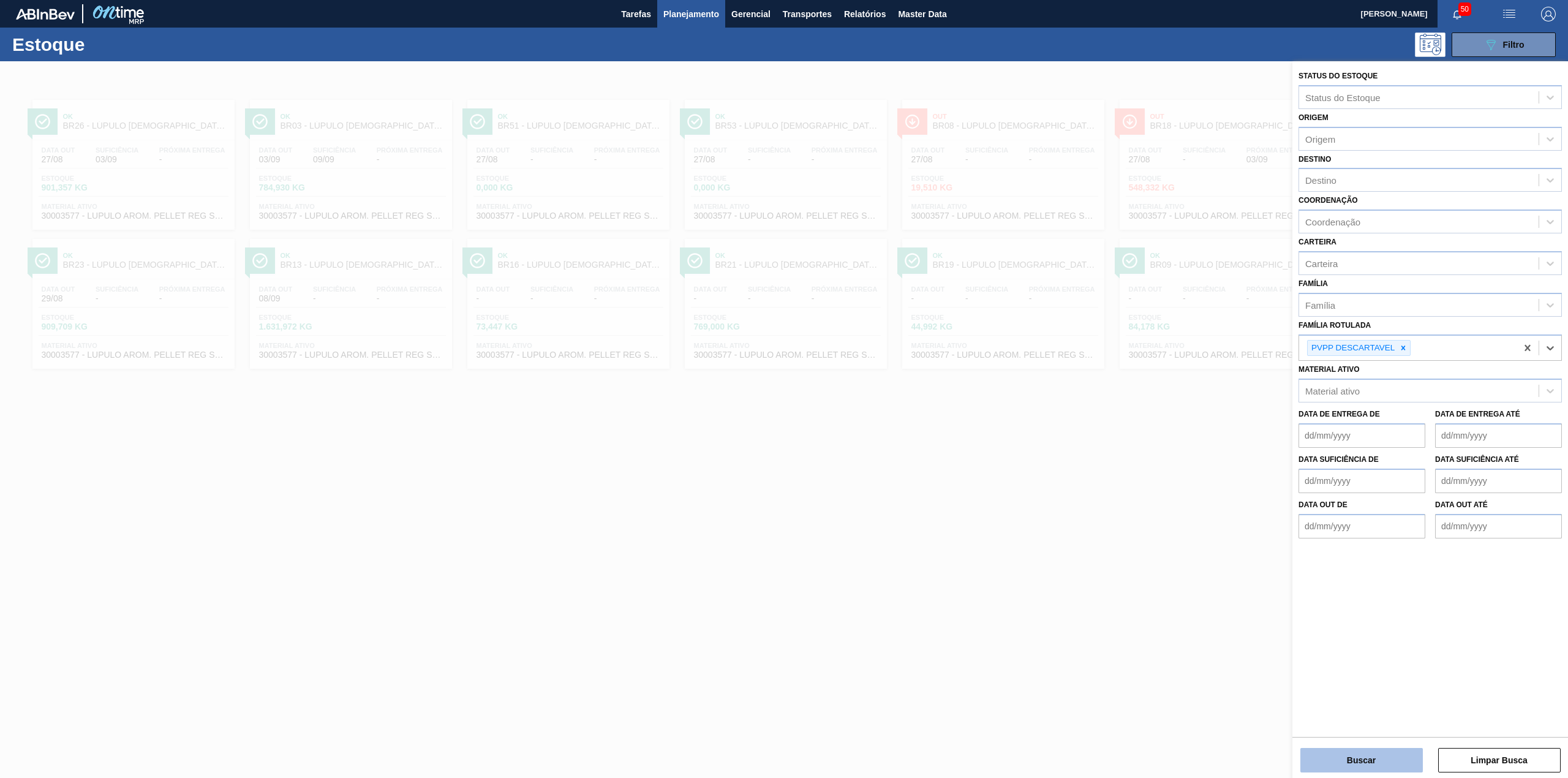
click at [1371, 751] on button "Buscar" at bounding box center [1361, 760] width 122 height 25
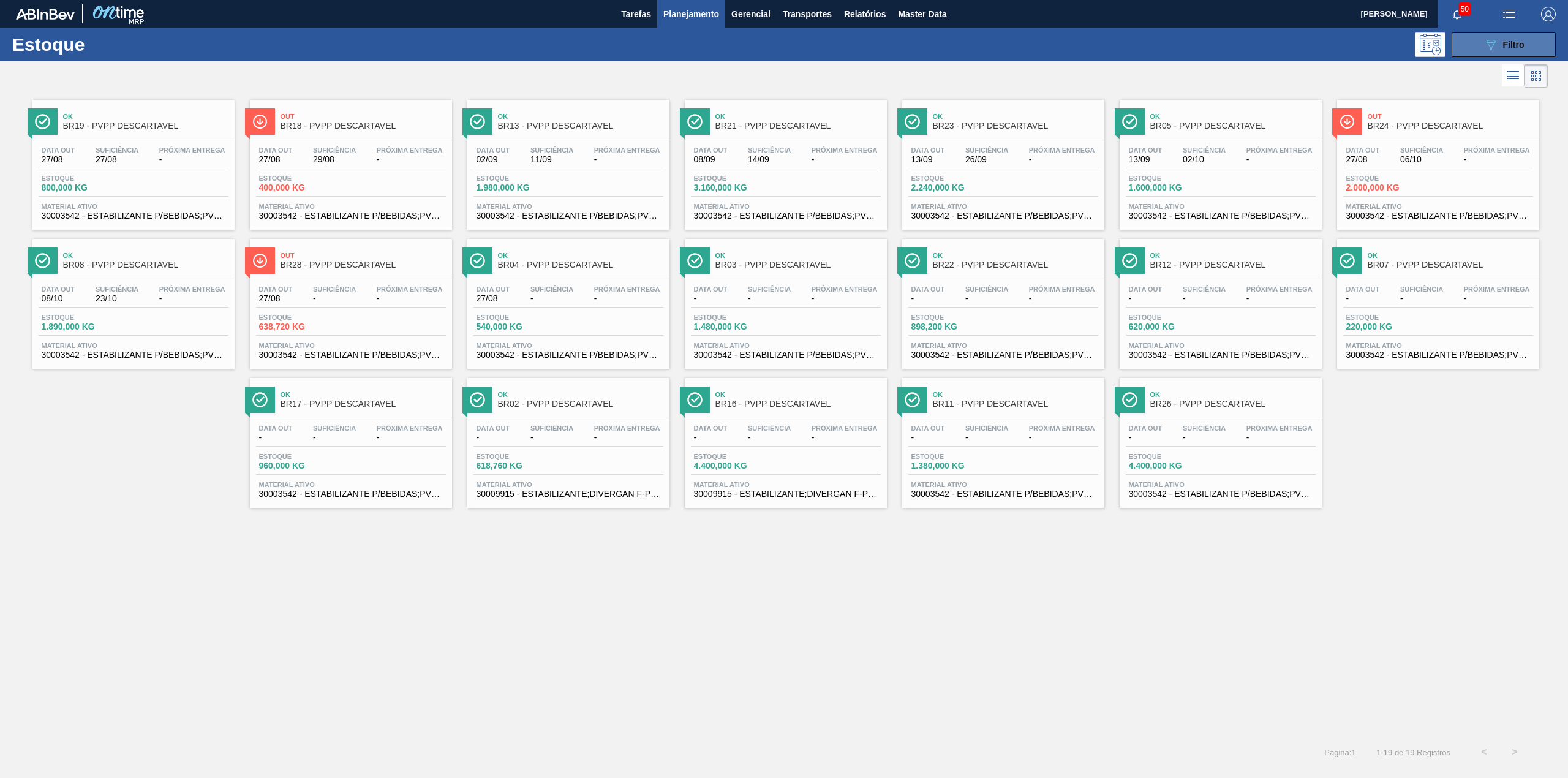
click at [1493, 49] on icon "089F7B8B-B2A5-4AFE-B5C0-19BA573D28AC" at bounding box center [1490, 45] width 15 height 15
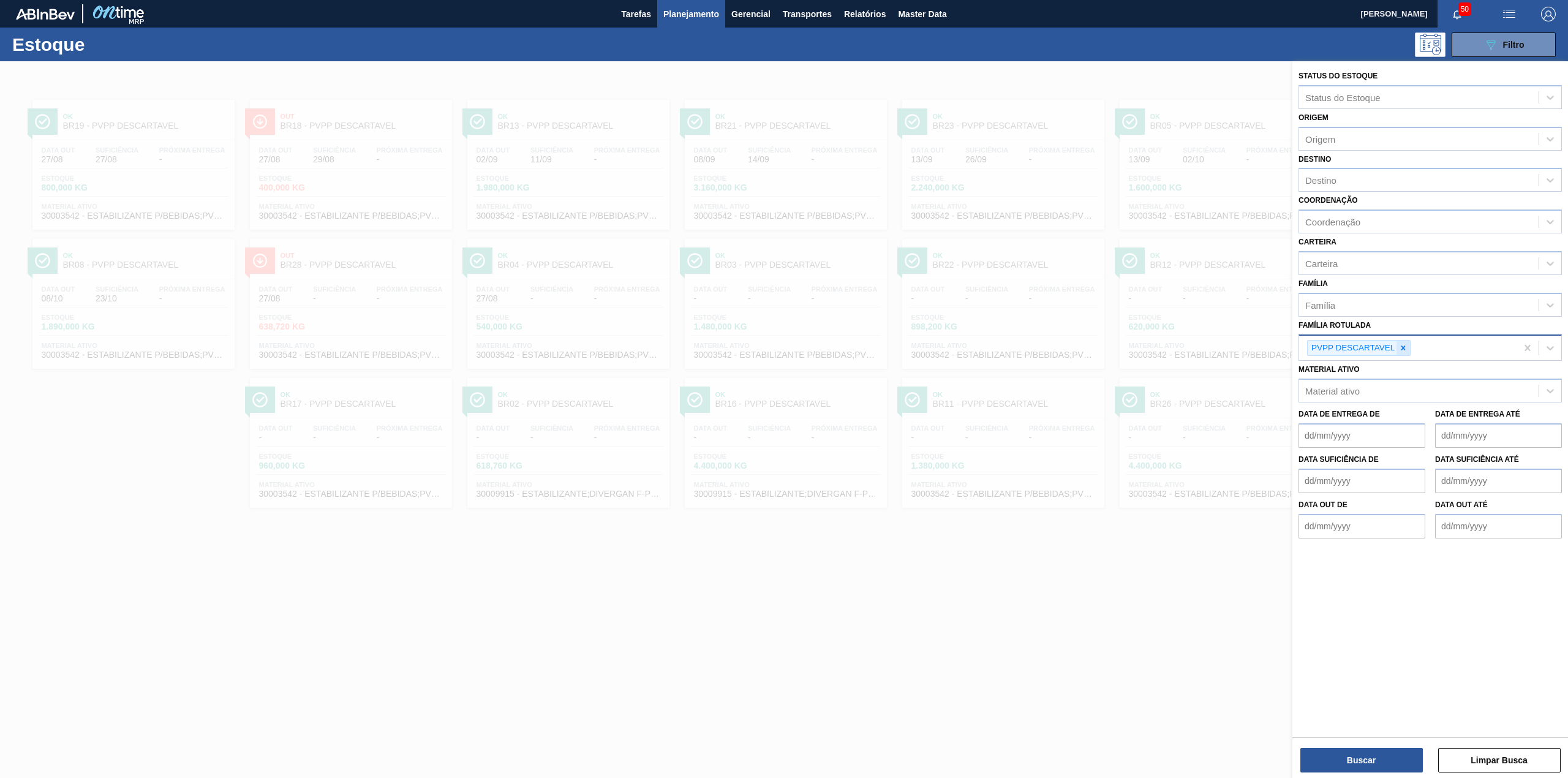
click at [1404, 349] on icon at bounding box center [1403, 348] width 9 height 9
click at [1389, 388] on div "Material ativo" at bounding box center [1418, 388] width 239 height 18
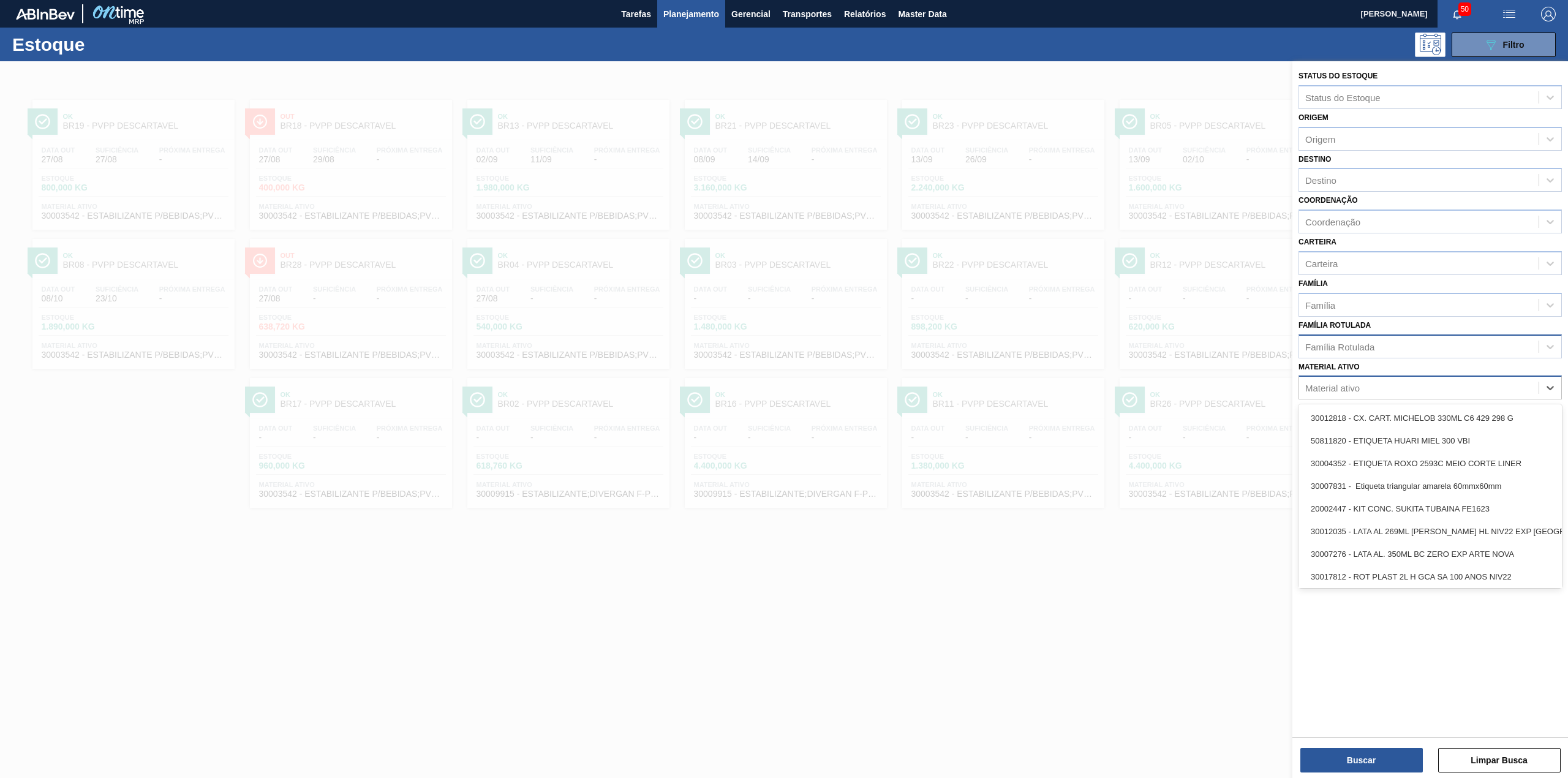
paste ativo "30003637"
type ativo "30003637"
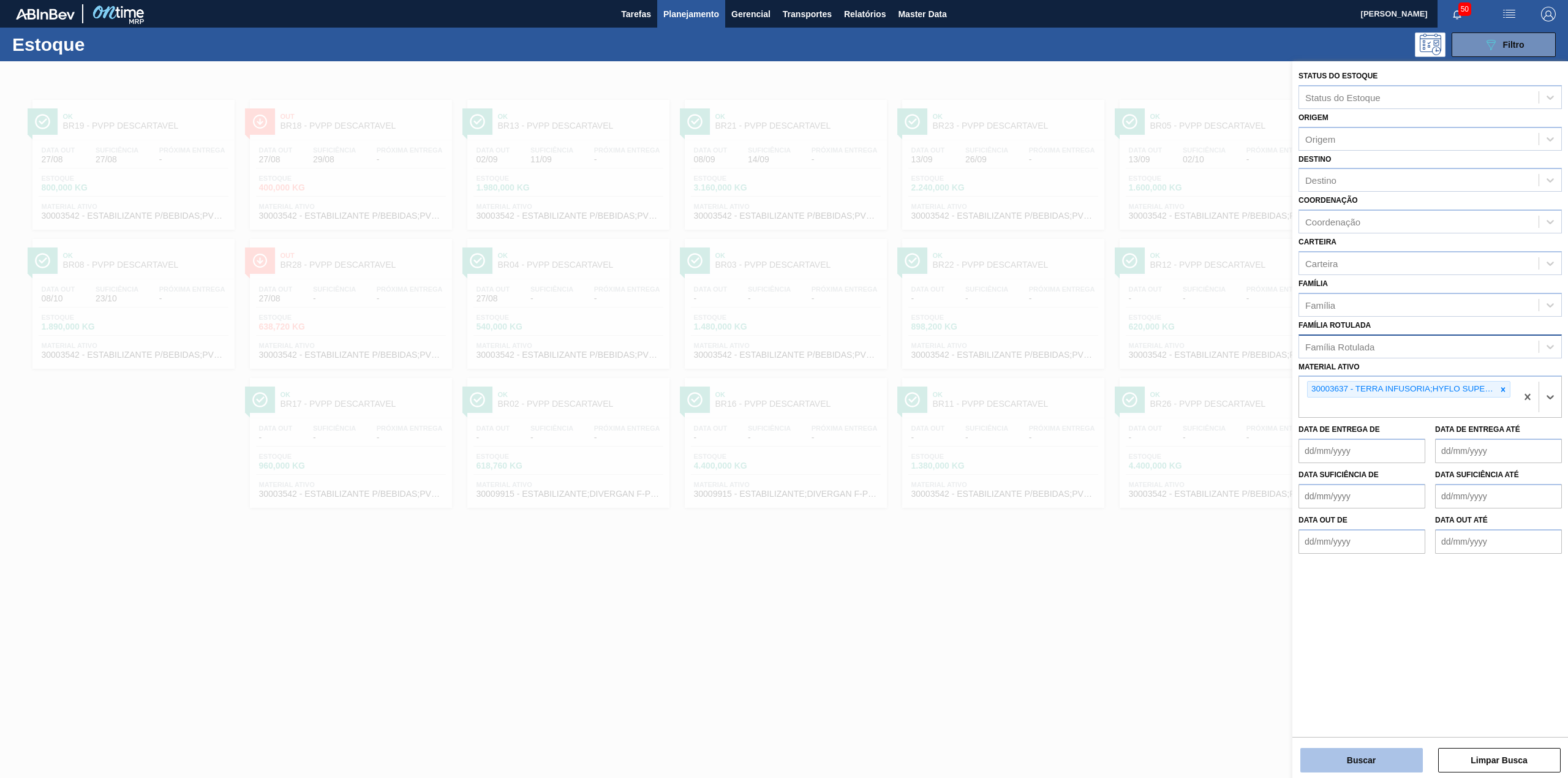
click at [1343, 755] on button "Buscar" at bounding box center [1361, 760] width 122 height 25
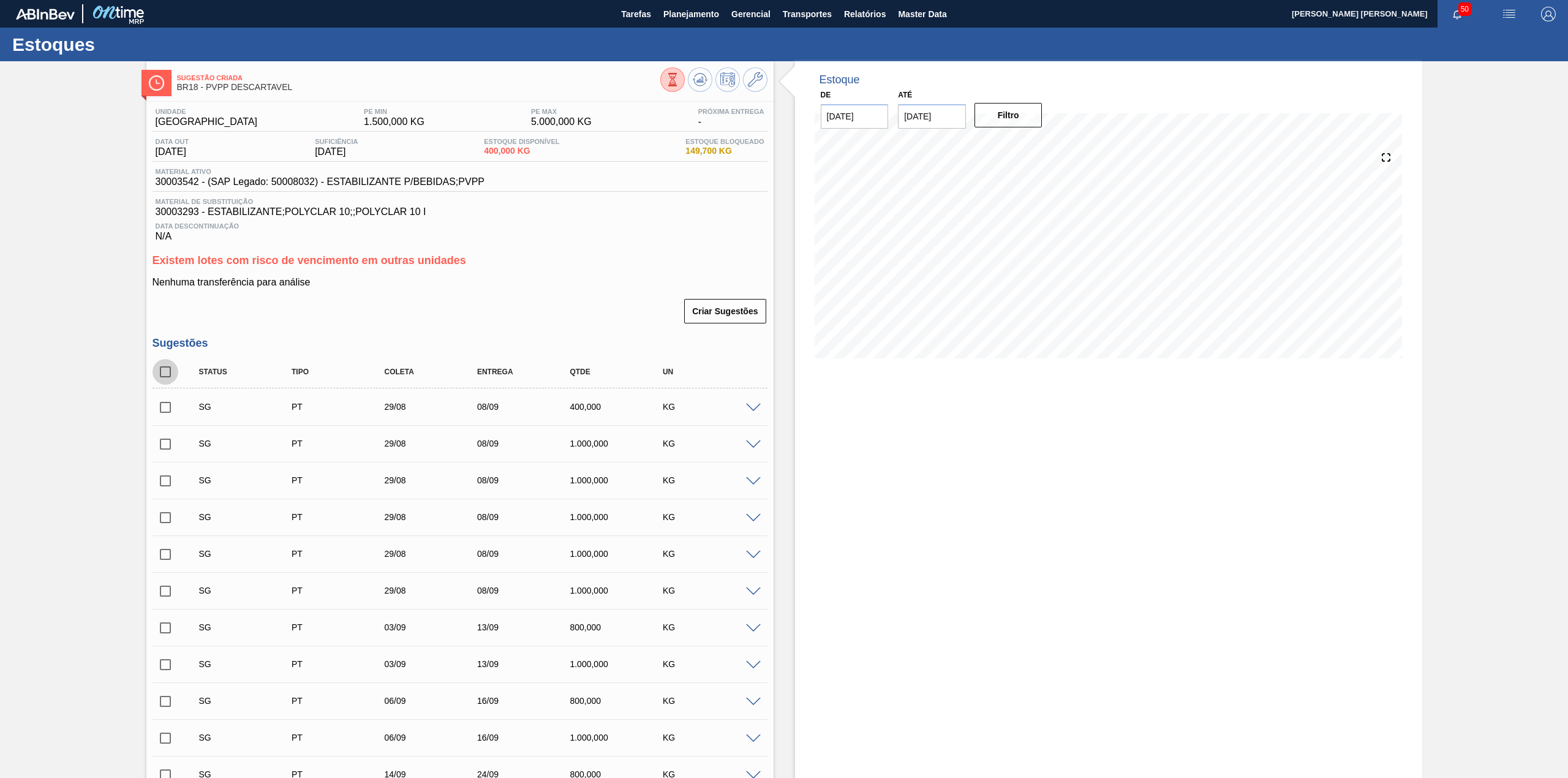
drag, startPoint x: 170, startPoint y: 371, endPoint x: 633, endPoint y: 385, distance: 463.2
click at [168, 373] on input "checkbox" at bounding box center [165, 372] width 25 height 25
checkbox input "true"
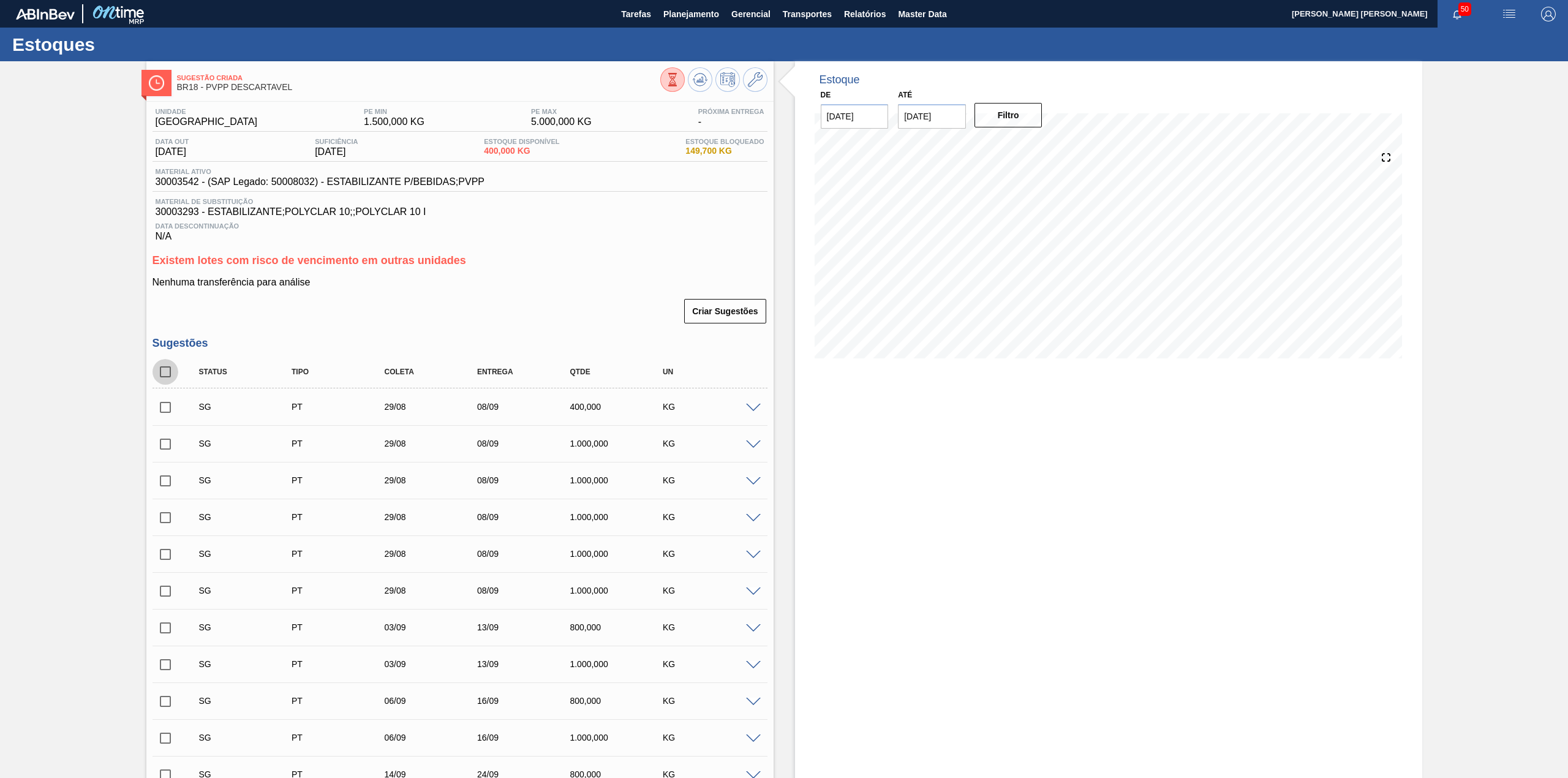
checkbox input "true"
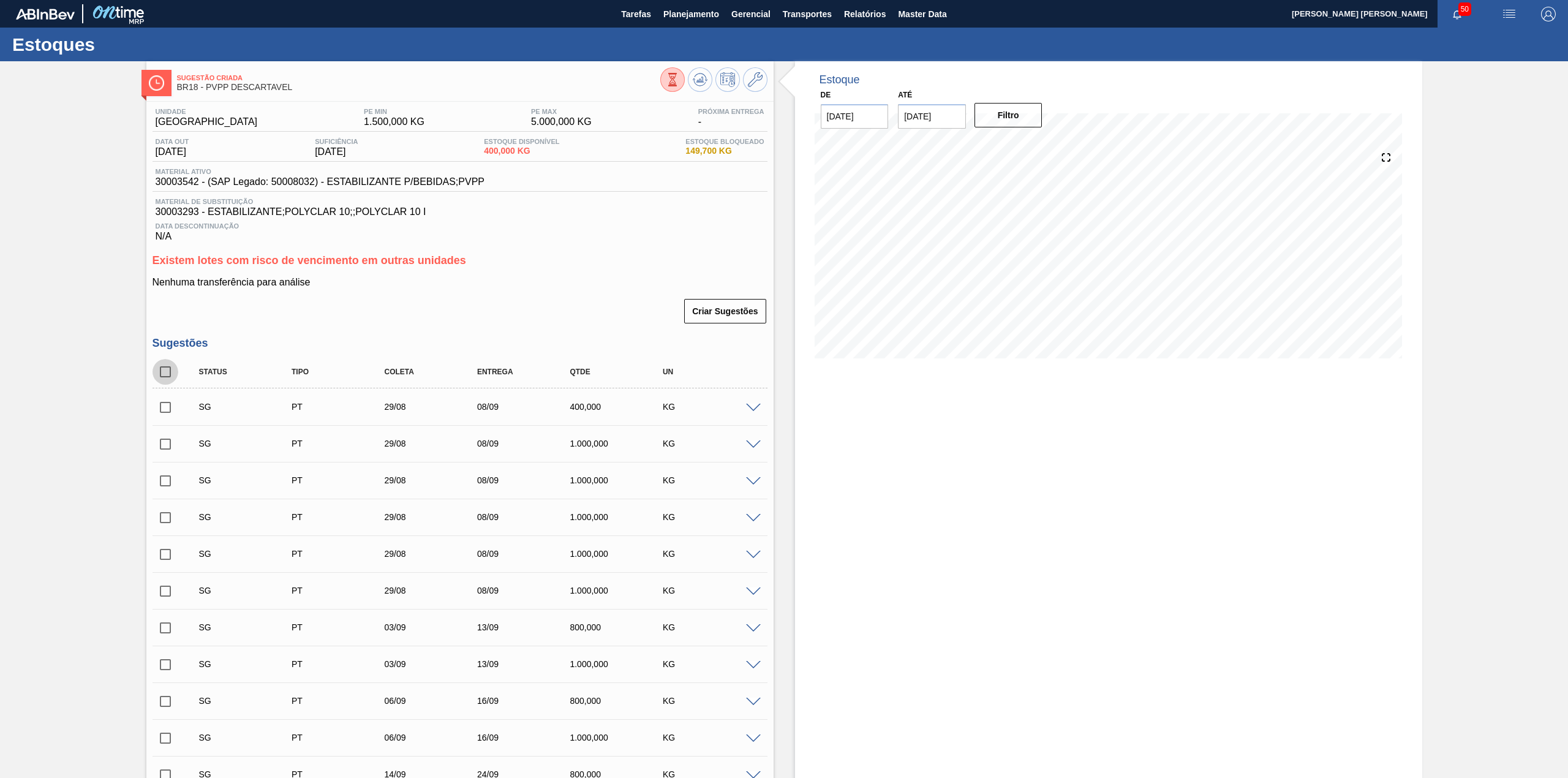
checkbox input "true"
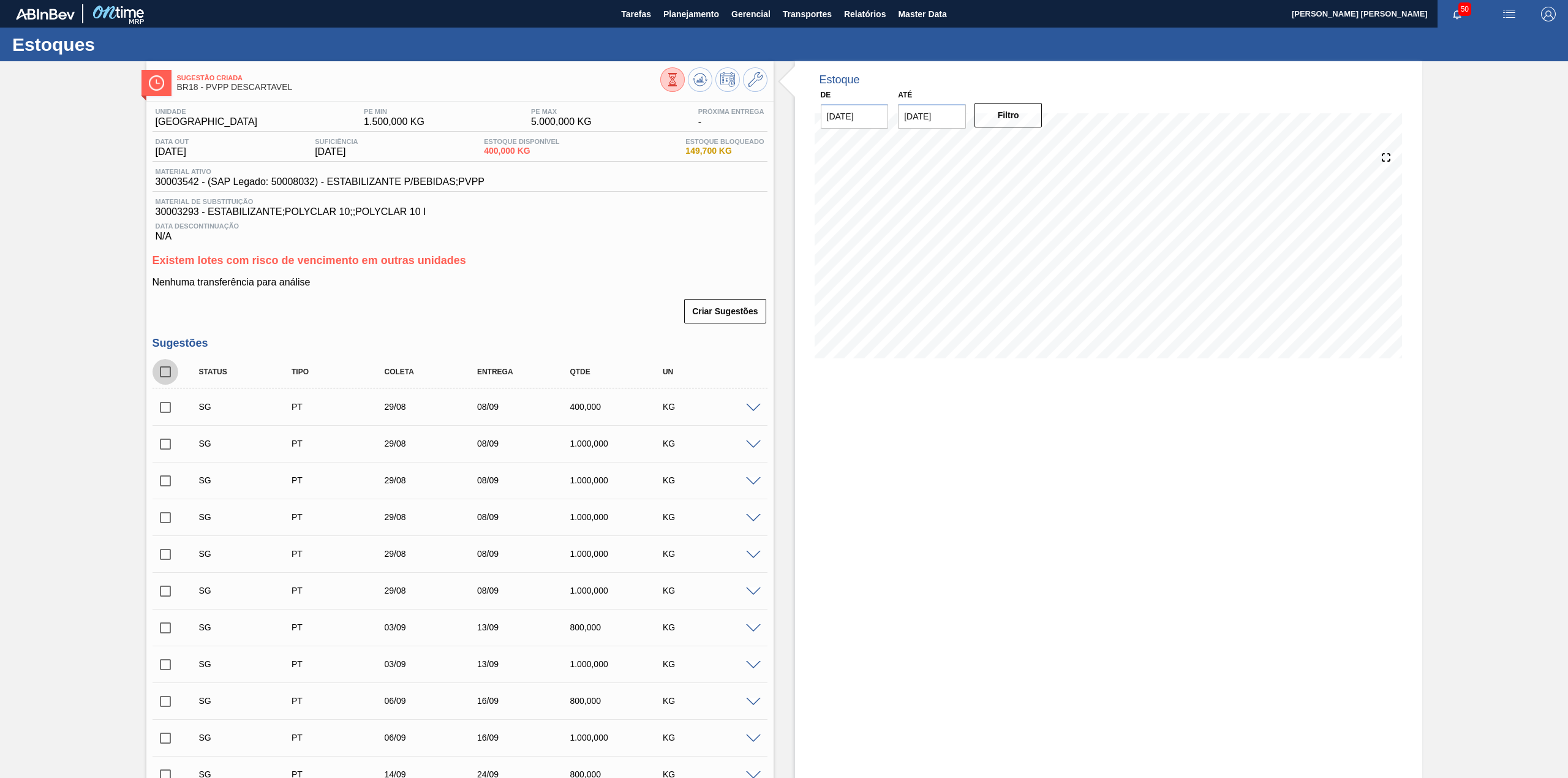
checkbox input "true"
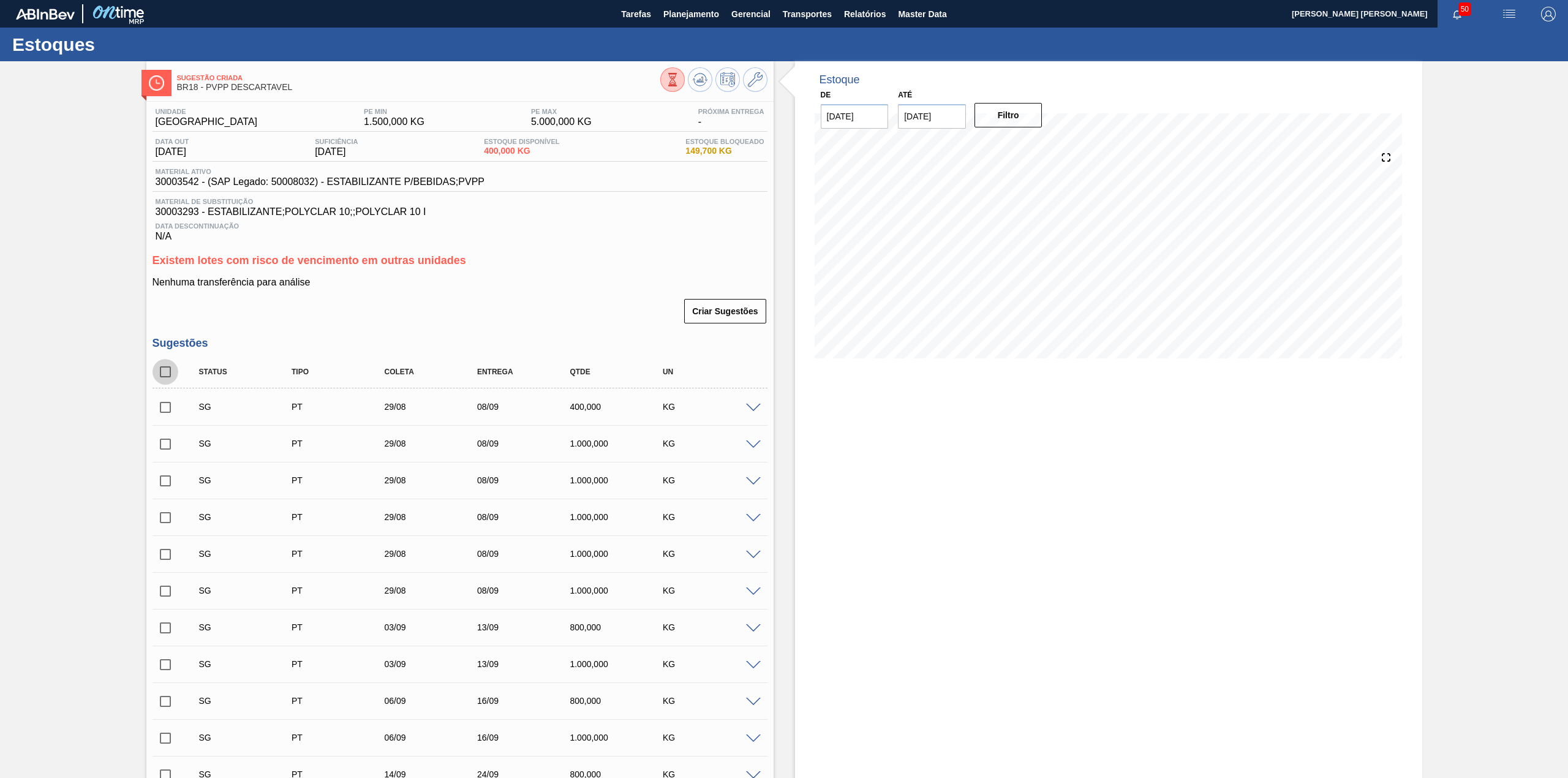
checkbox input "true"
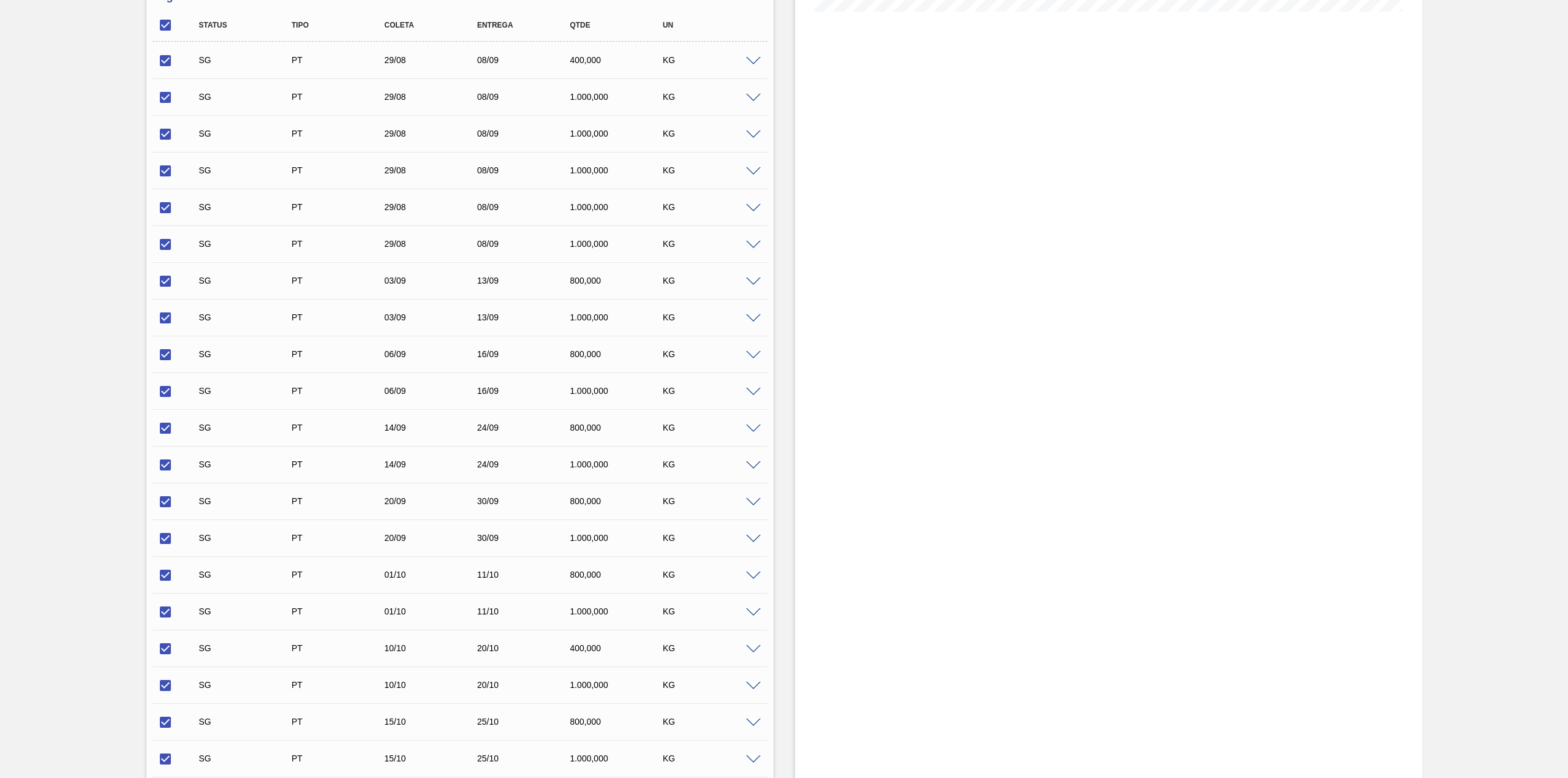
scroll to position [535, 0]
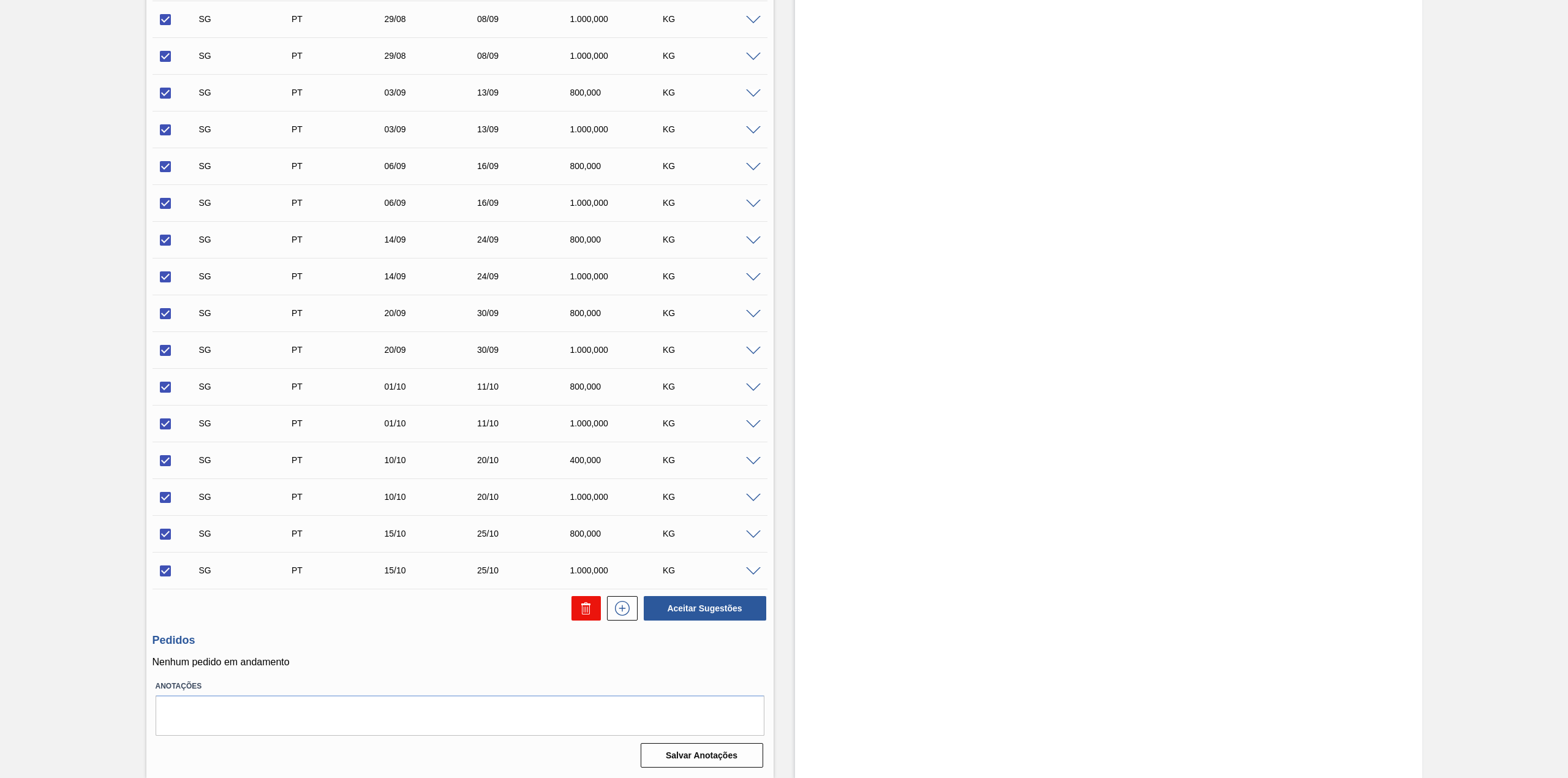
click at [571, 614] on button at bounding box center [586, 608] width 29 height 25
checkbox input "false"
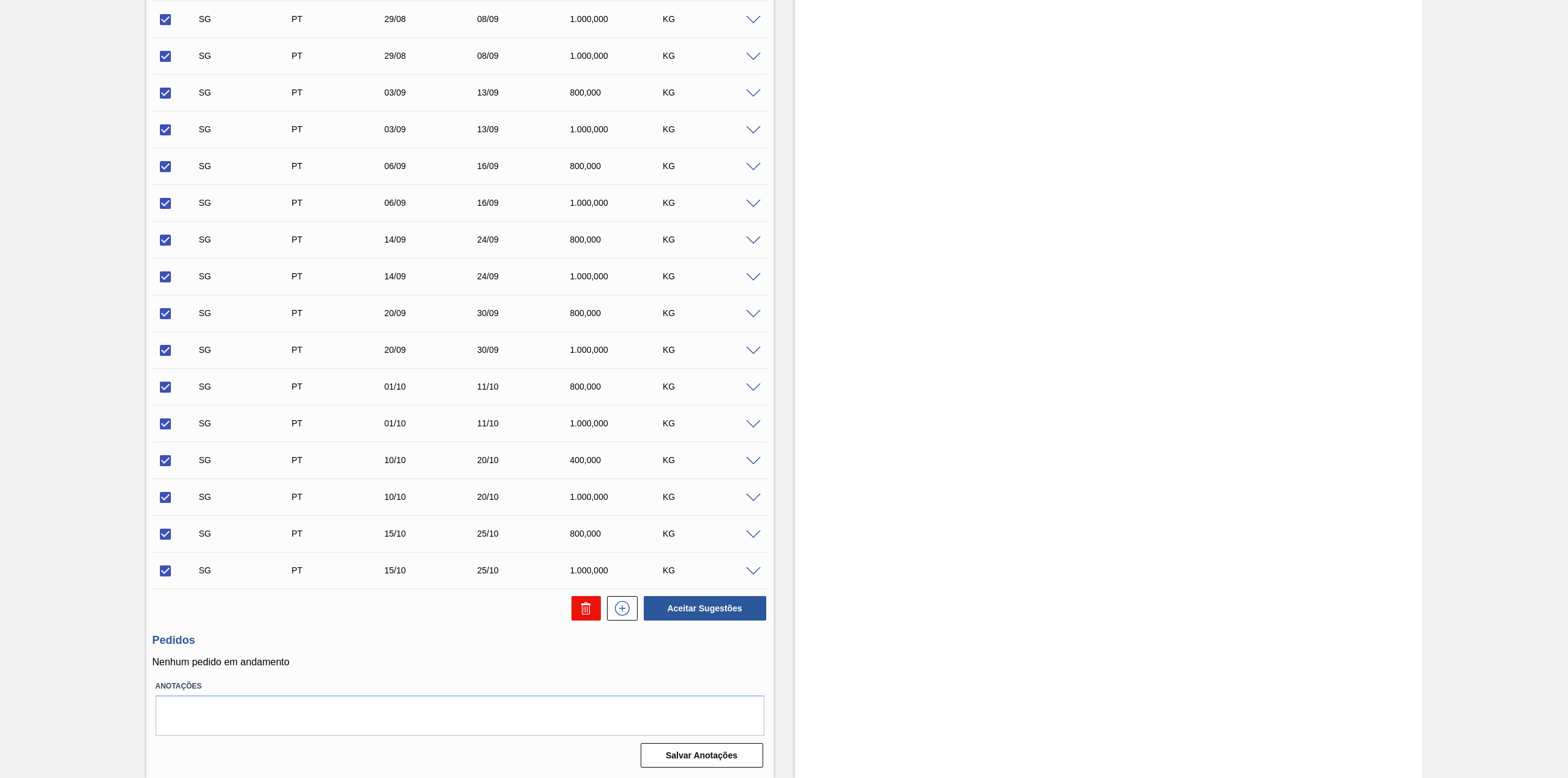
checkbox input "false"
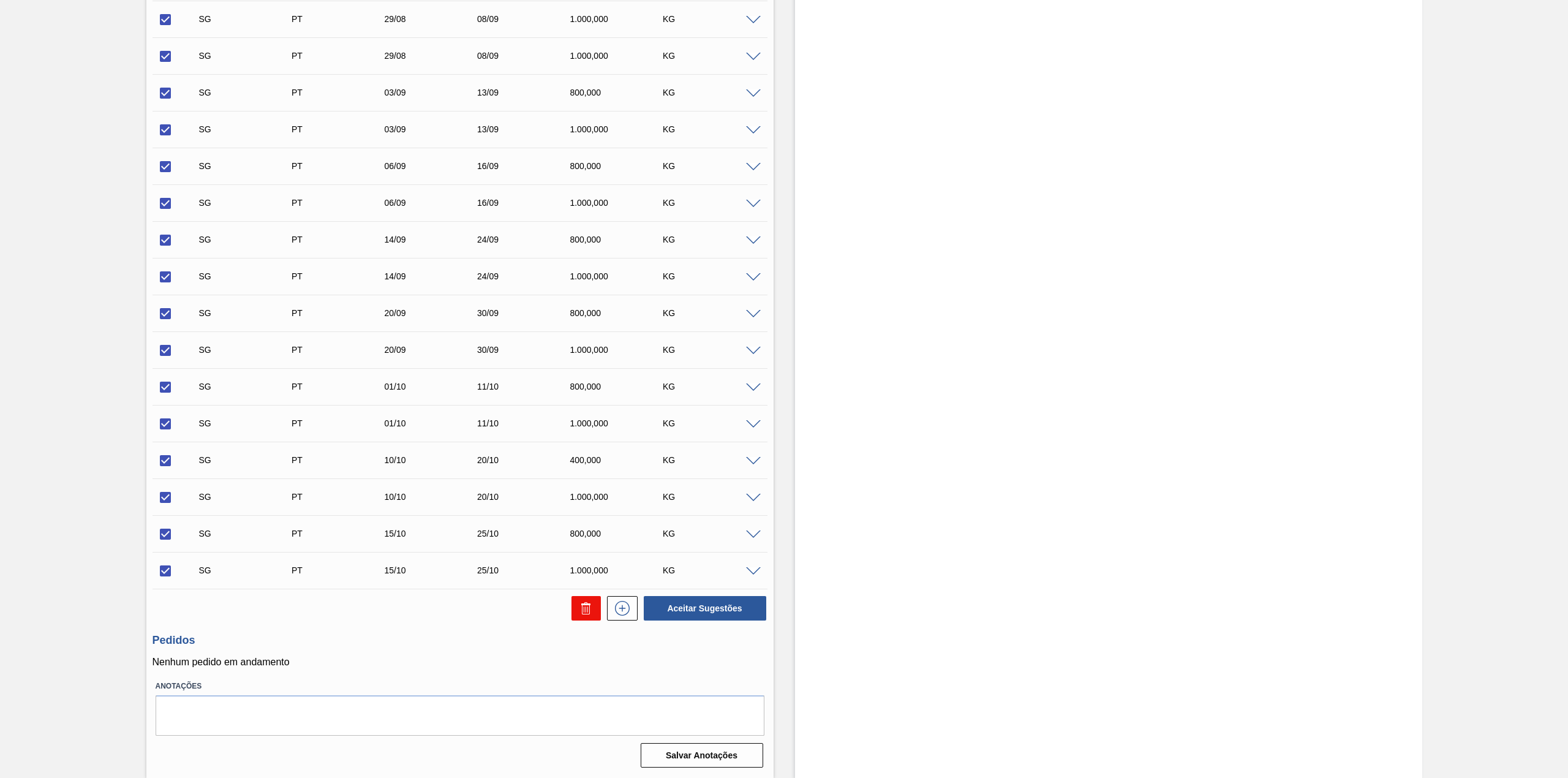
checkbox input "false"
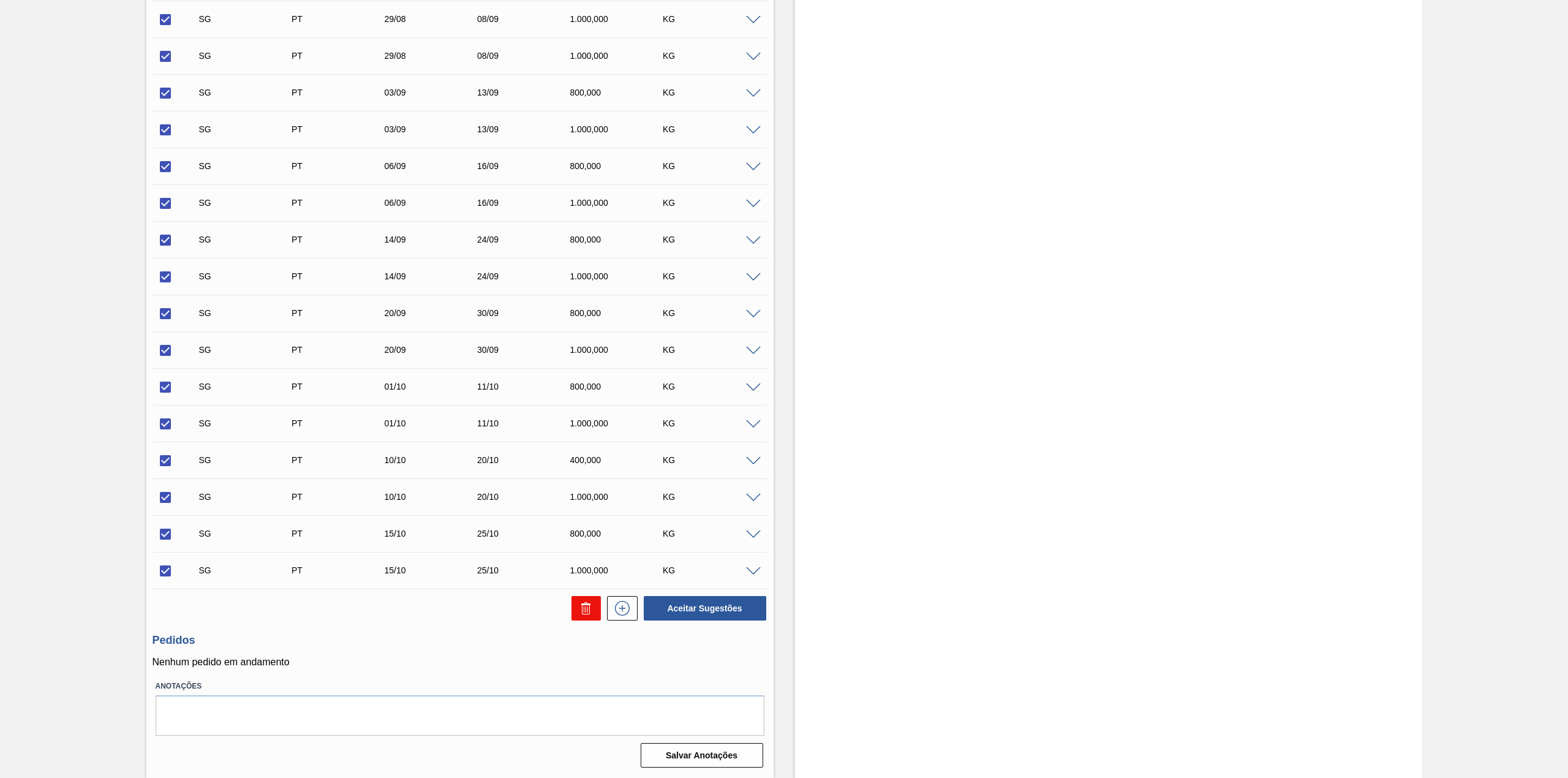
checkbox input "false"
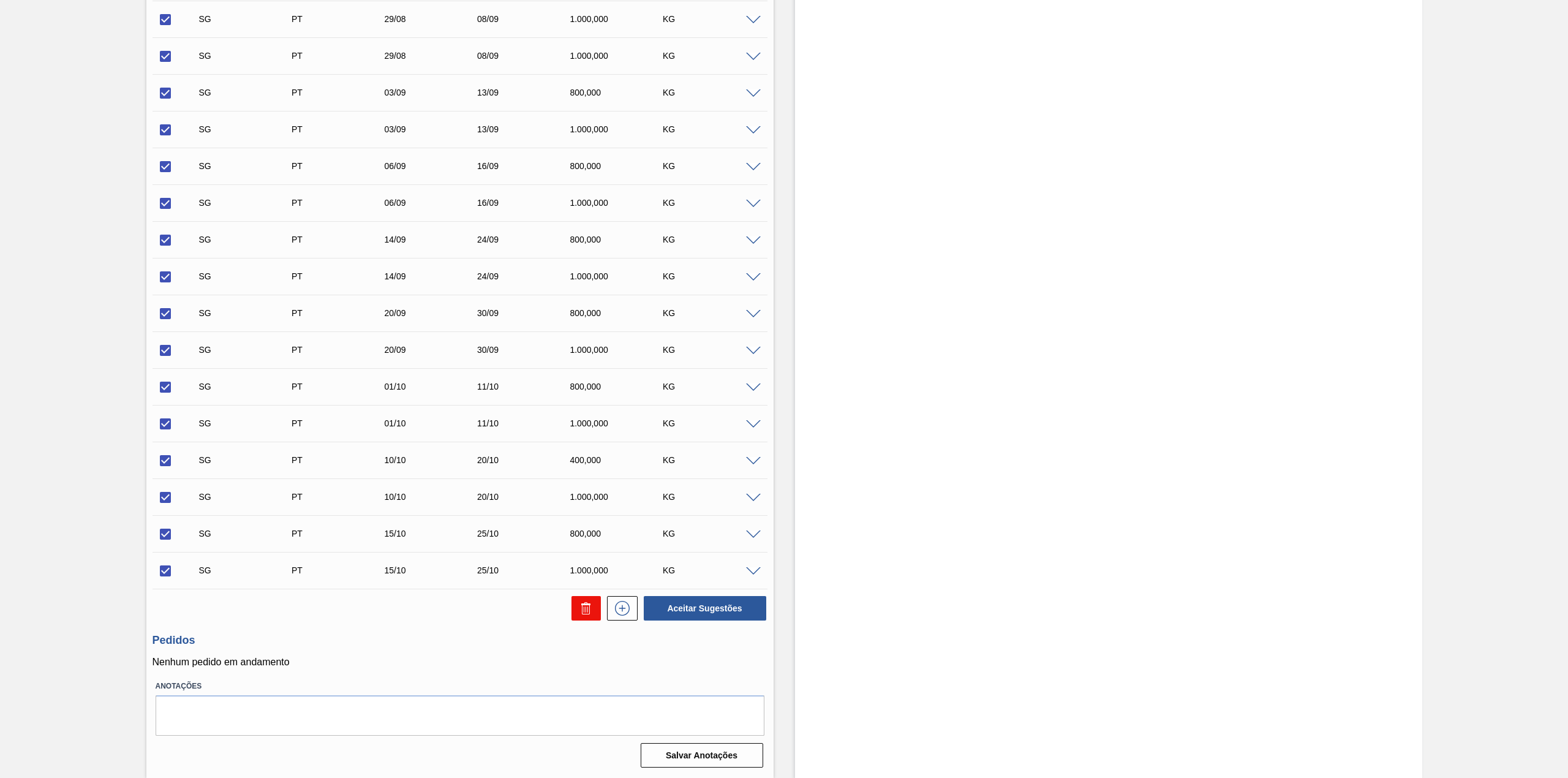
checkbox input "false"
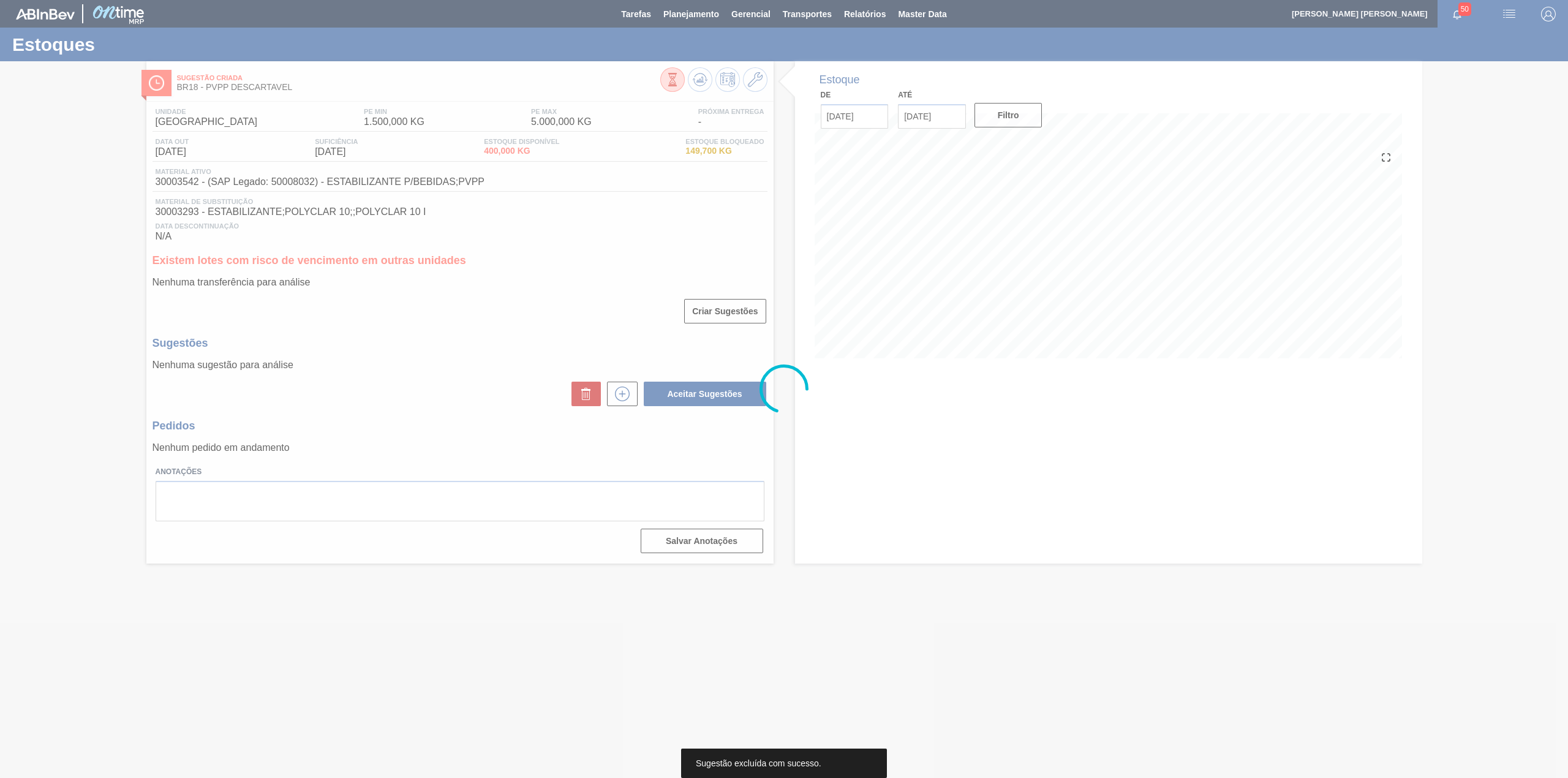
scroll to position [0, 0]
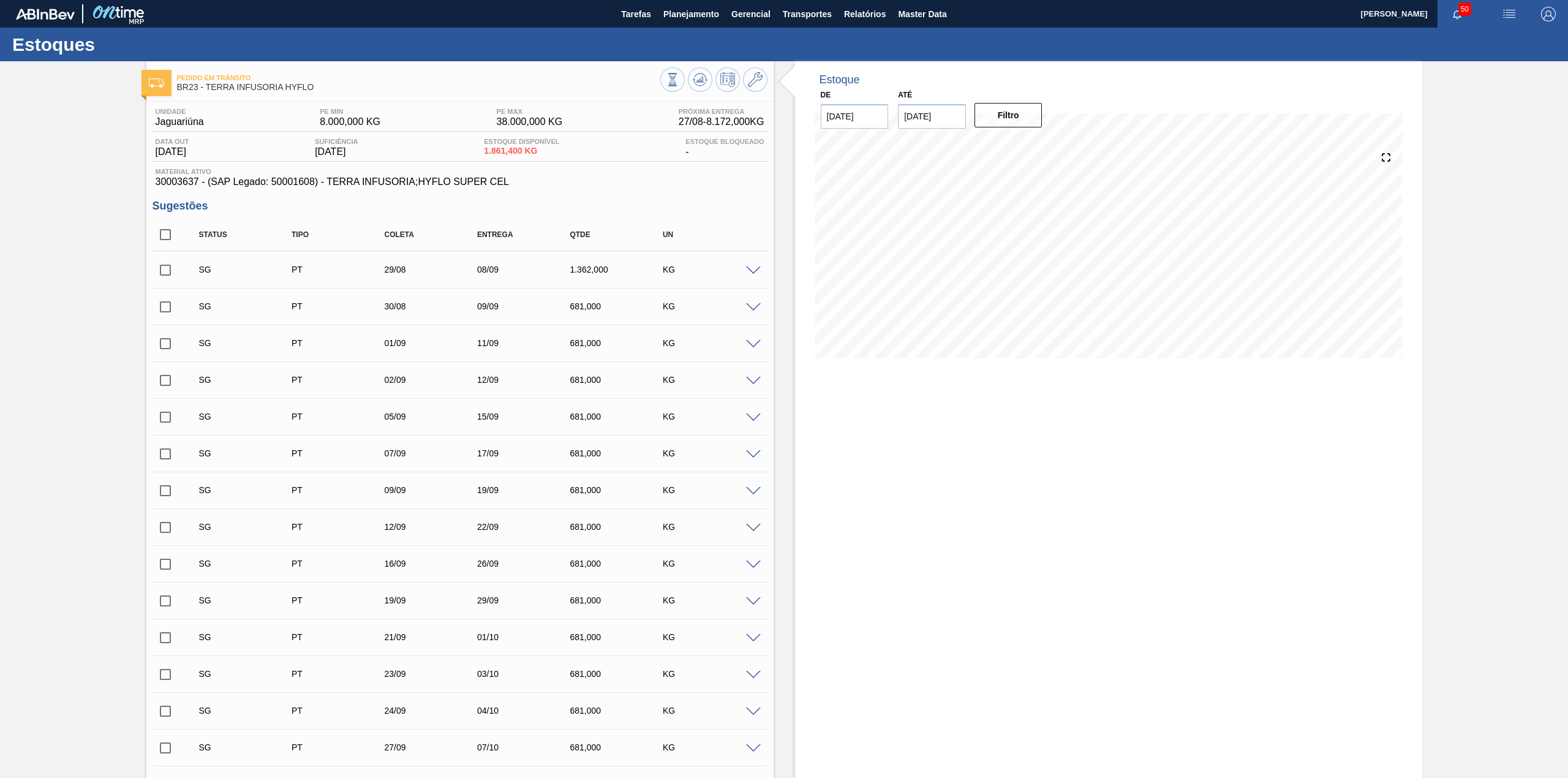
click at [167, 238] on input "checkbox" at bounding box center [165, 235] width 25 height 25
checkbox input "true"
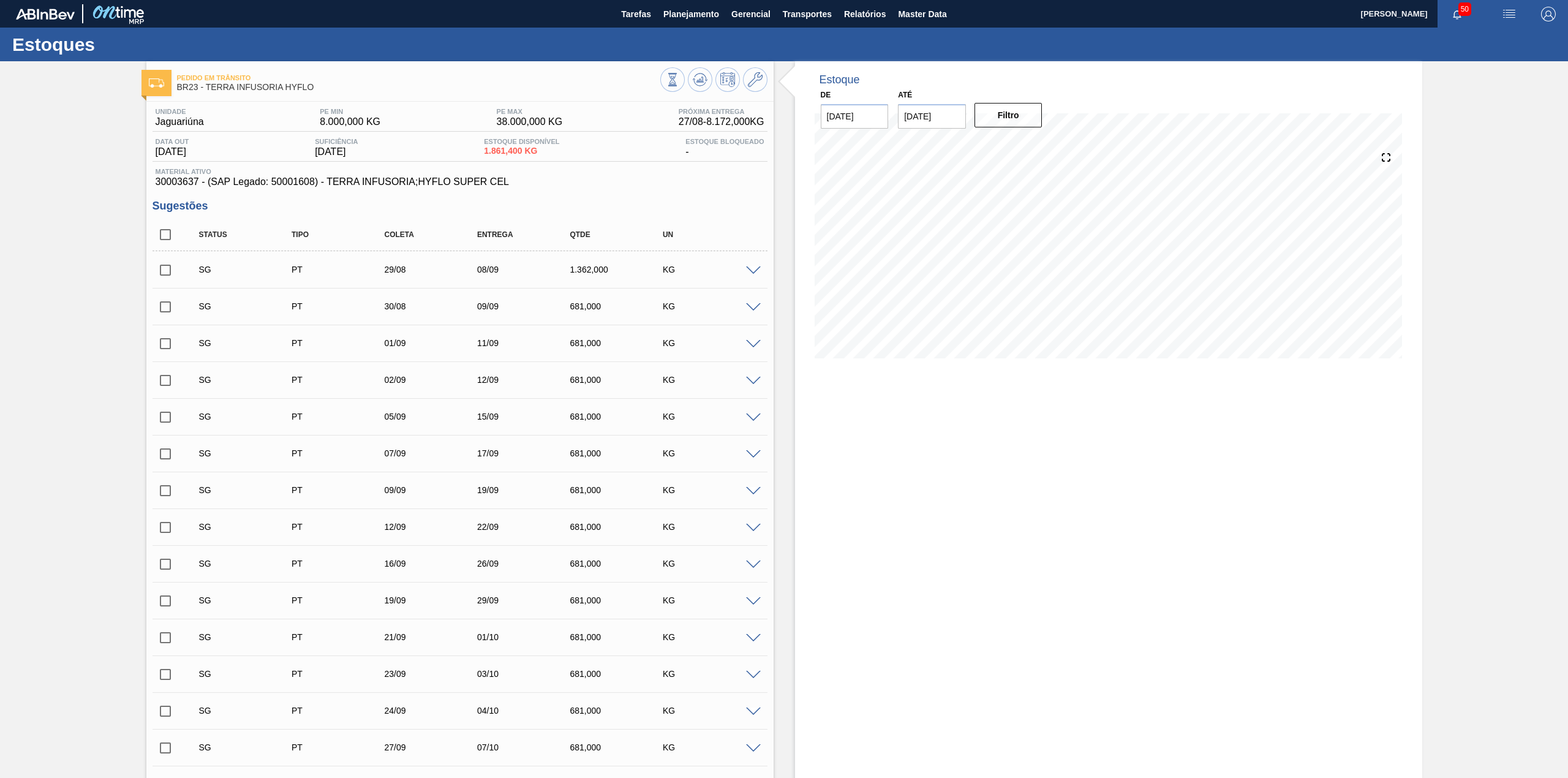
checkbox input "true"
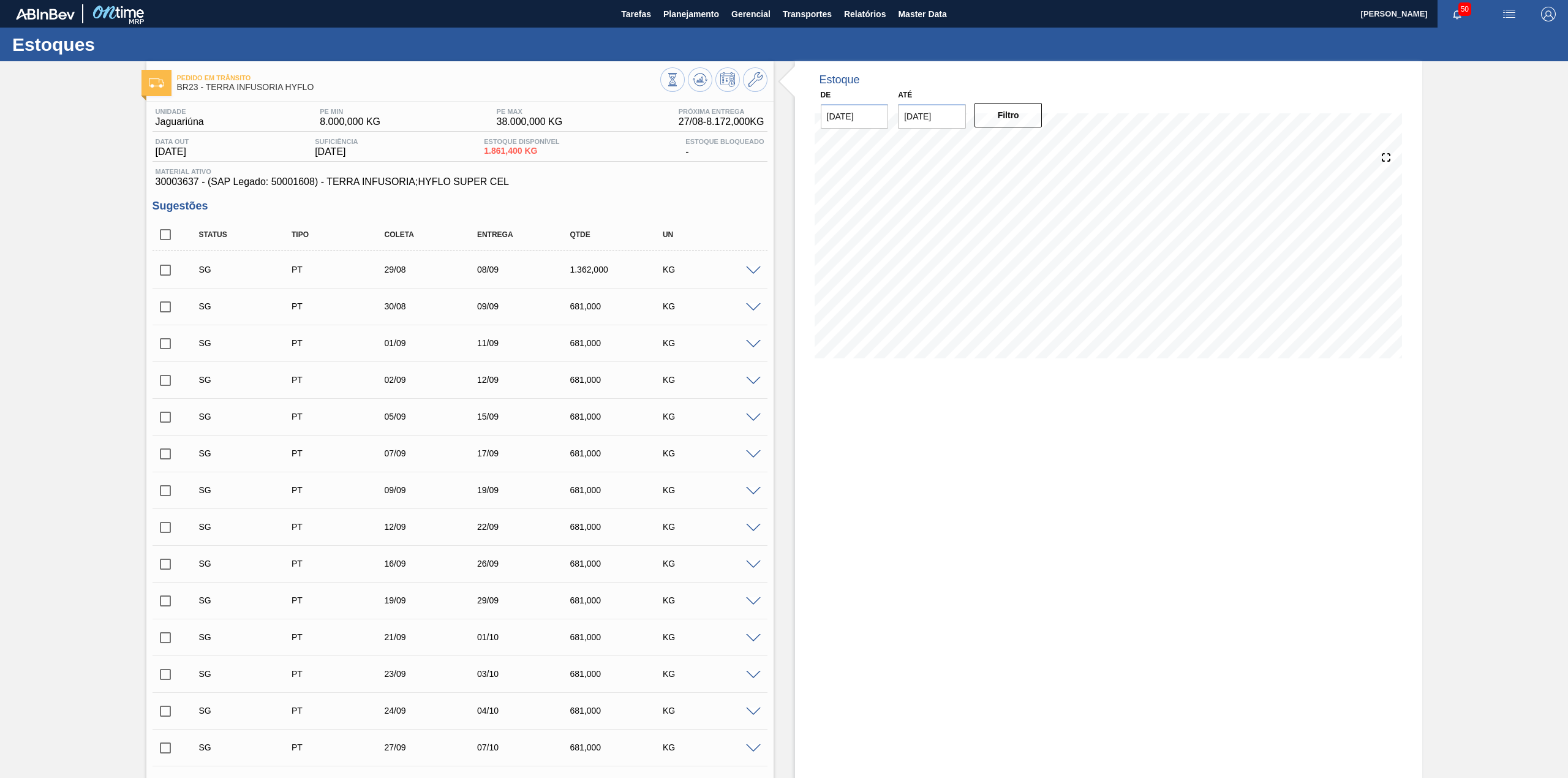
checkbox input "true"
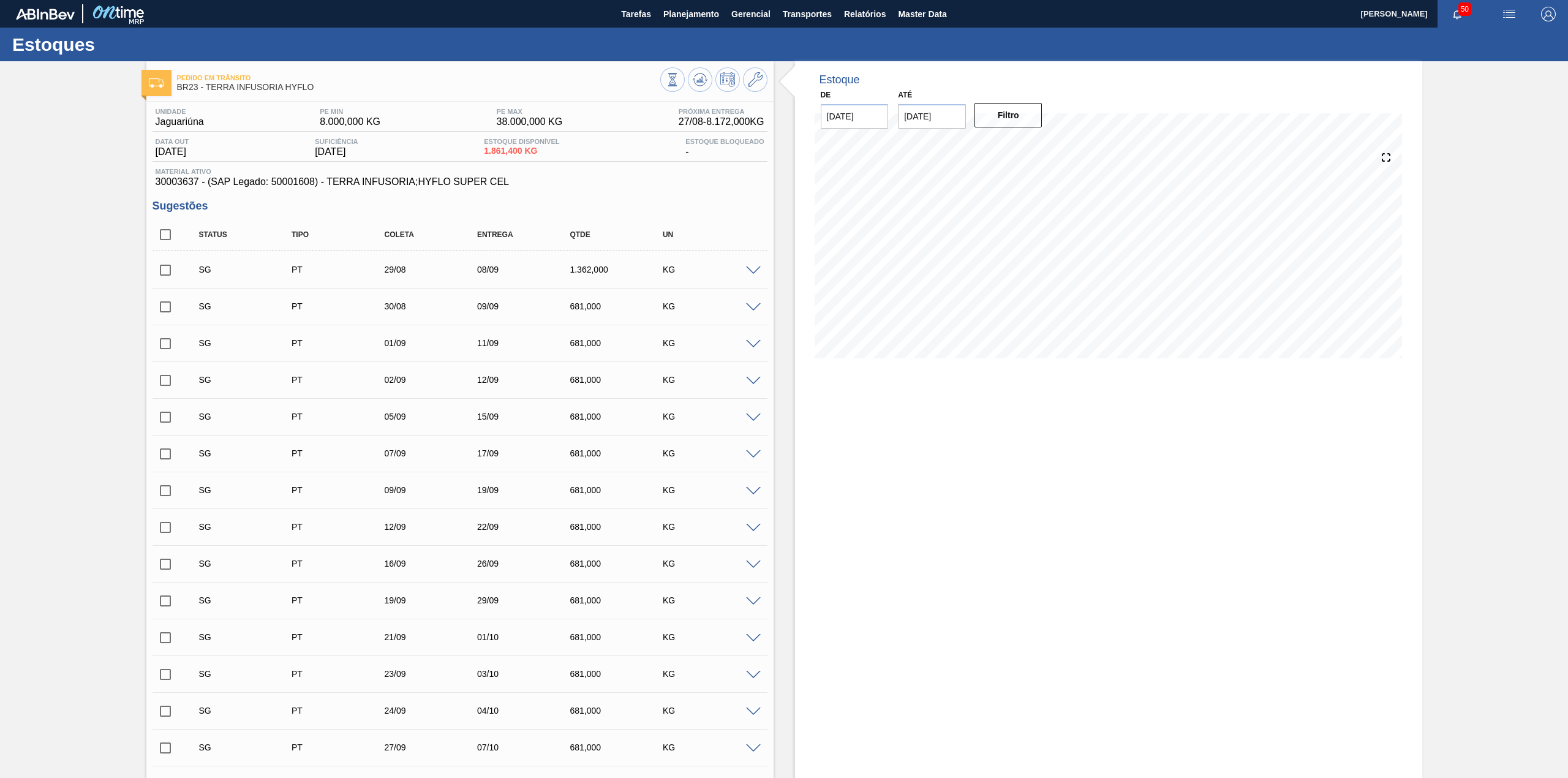
checkbox input "true"
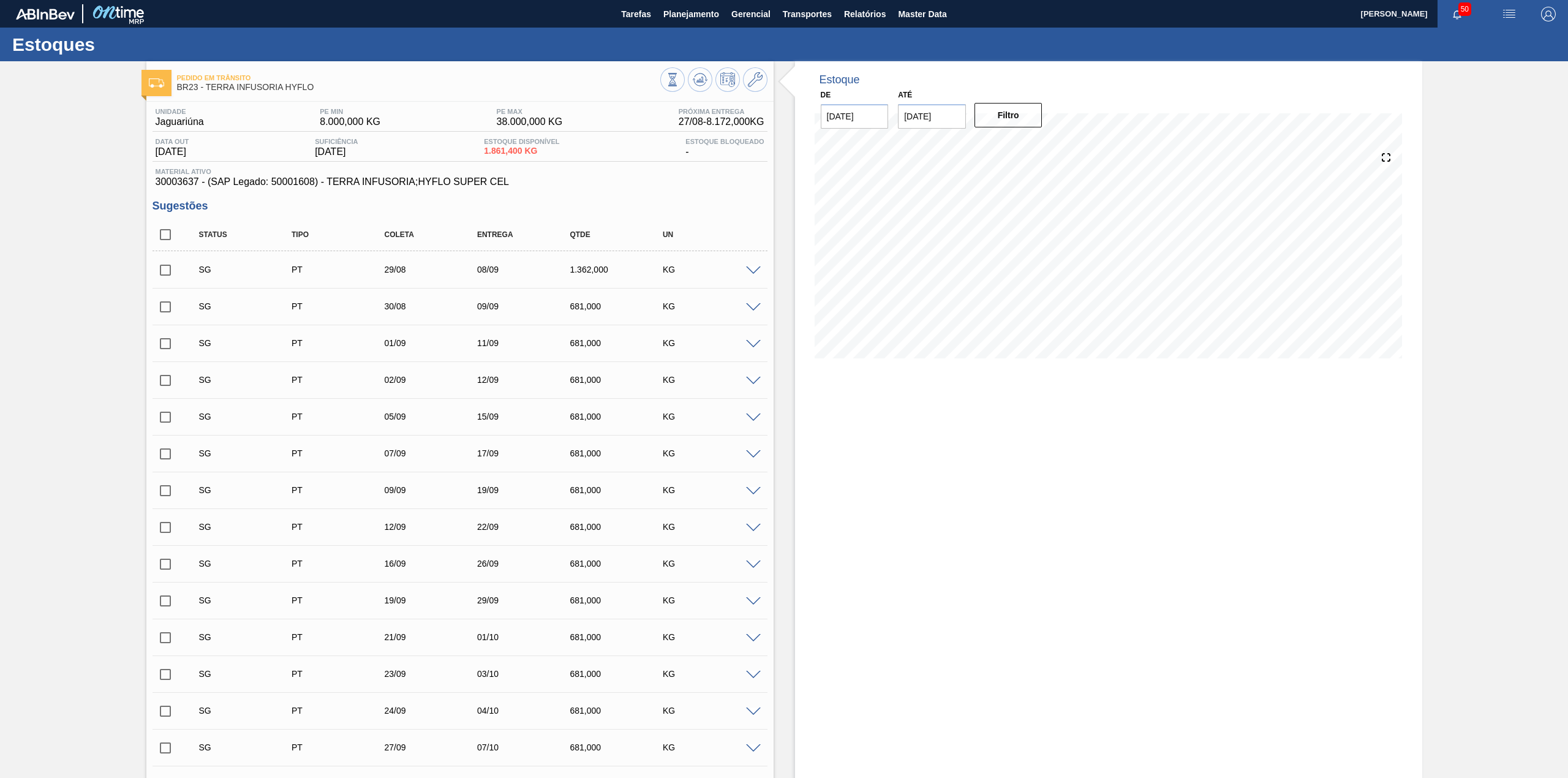
checkbox input "true"
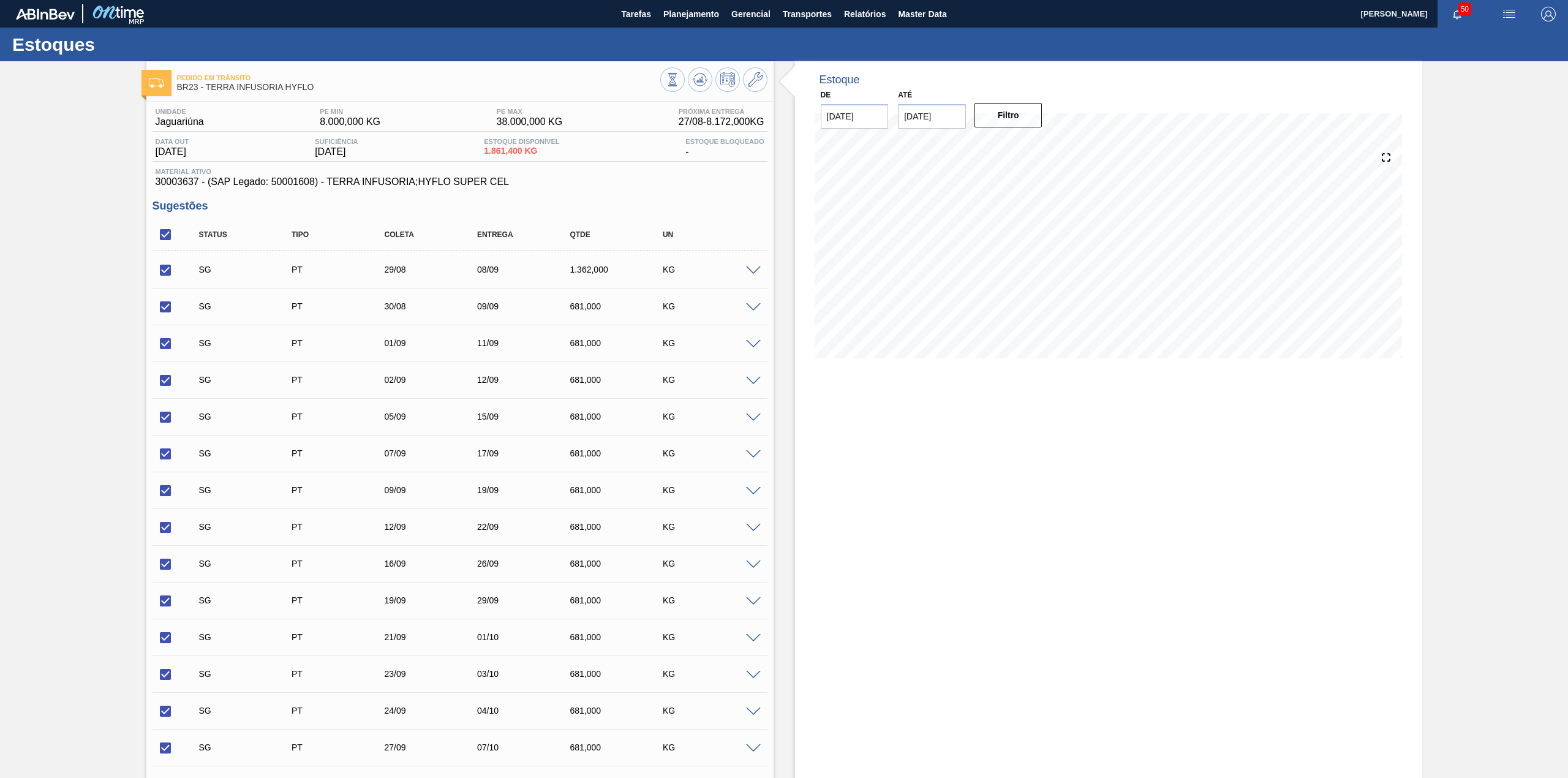
scroll to position [529, 0]
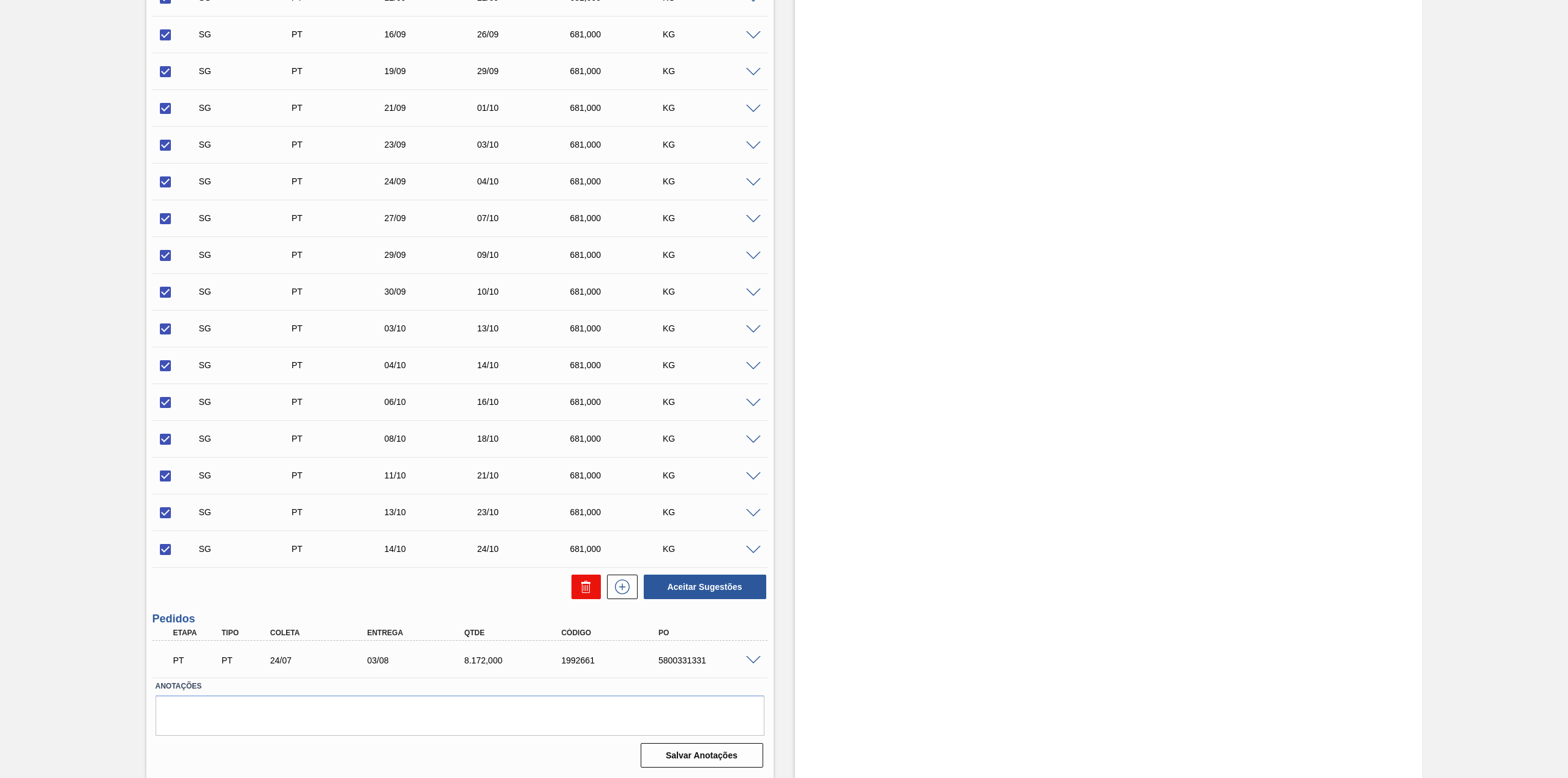
click at [579, 592] on icon at bounding box center [586, 587] width 15 height 15
checkbox input "false"
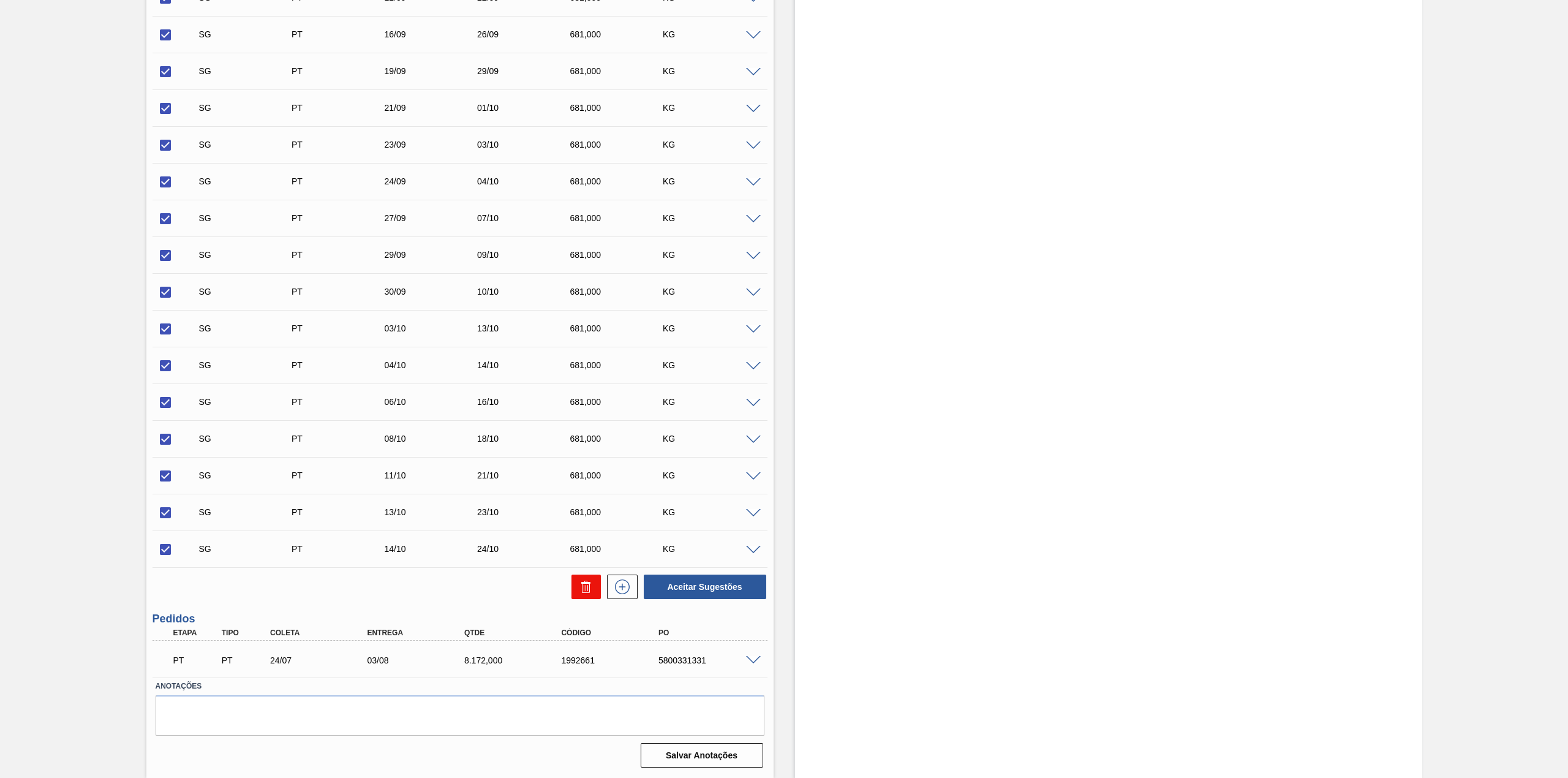
checkbox input "false"
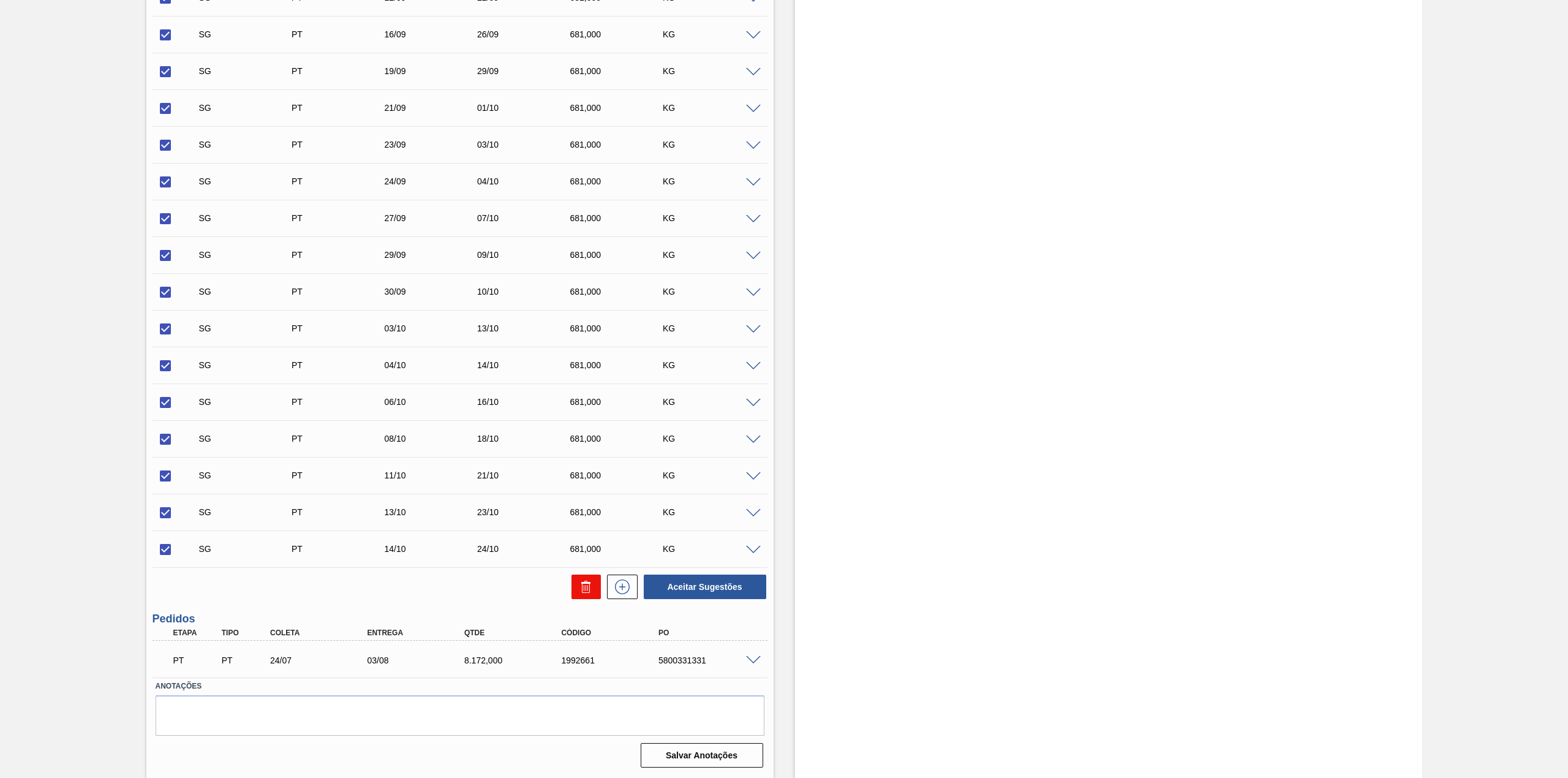
checkbox input "false"
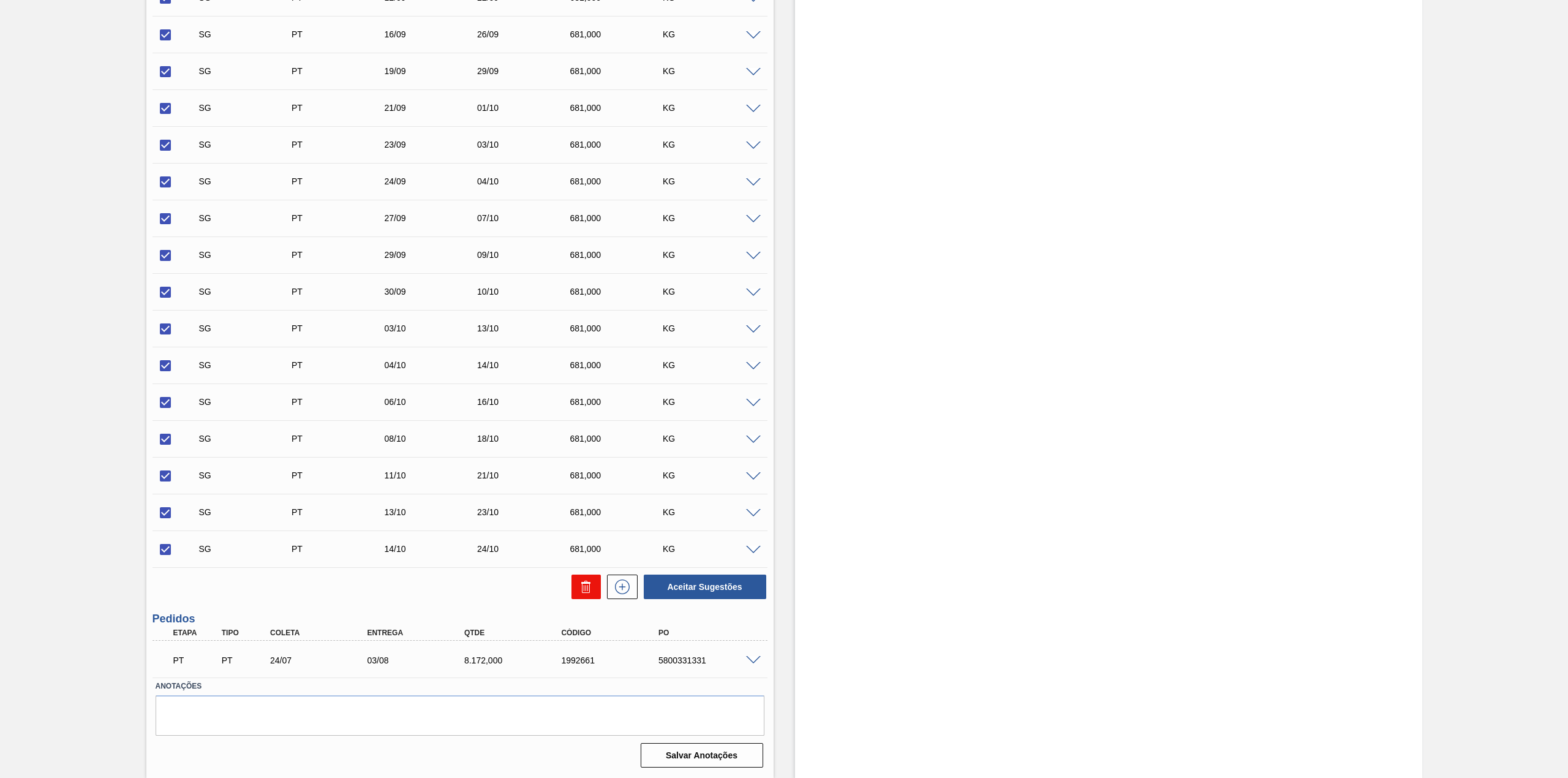
checkbox input "false"
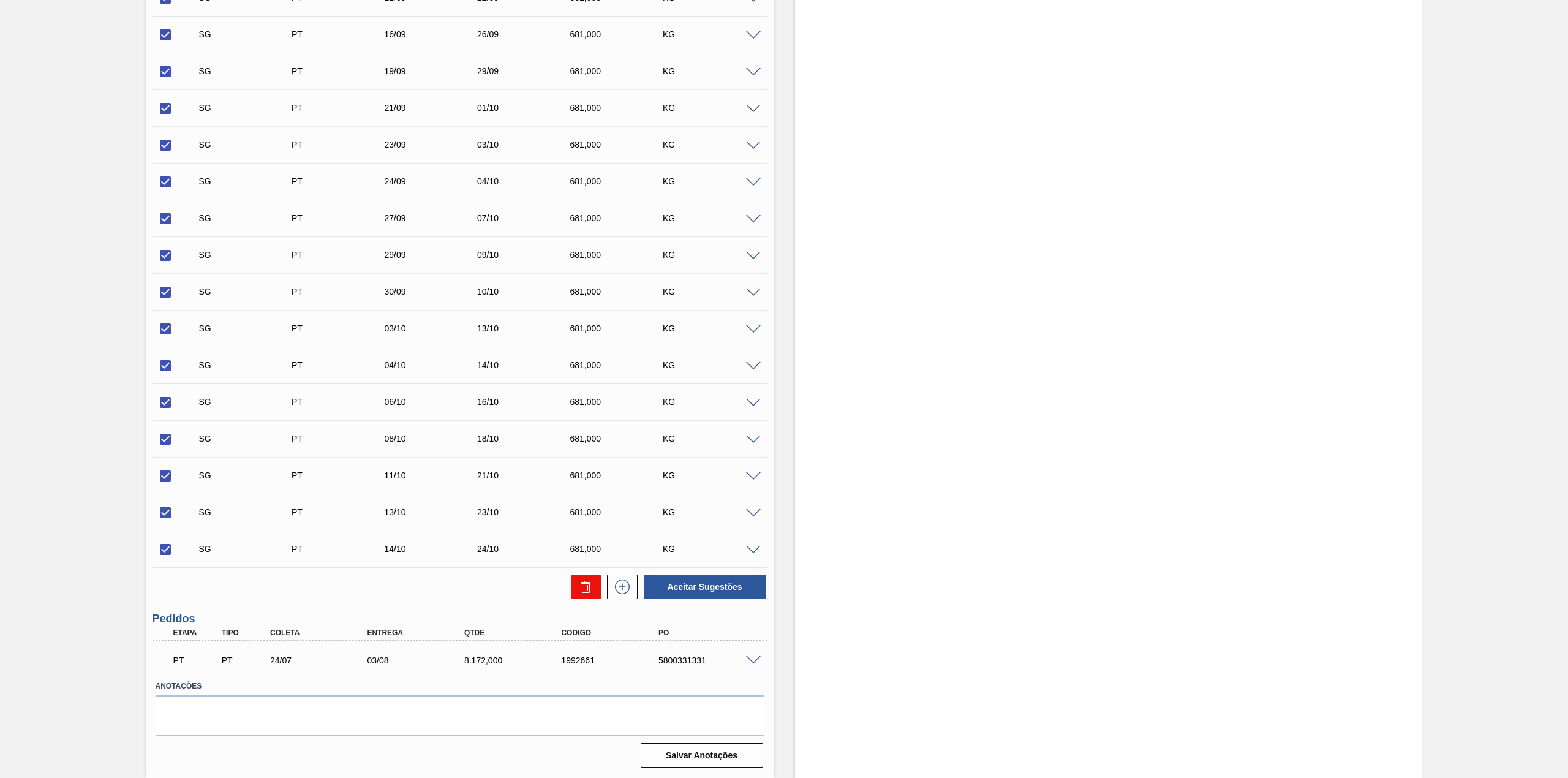
checkbox input "false"
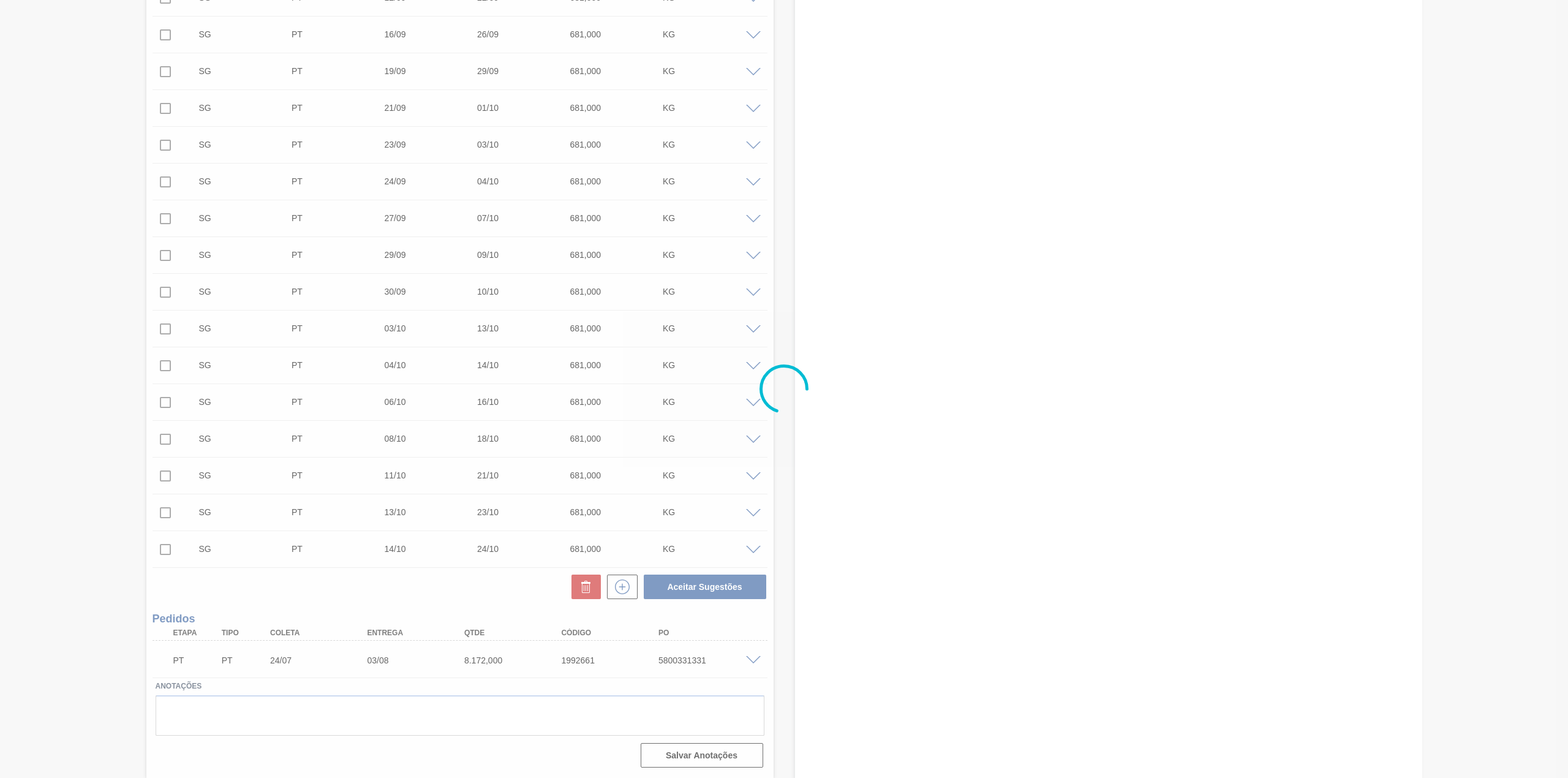
scroll to position [0, 0]
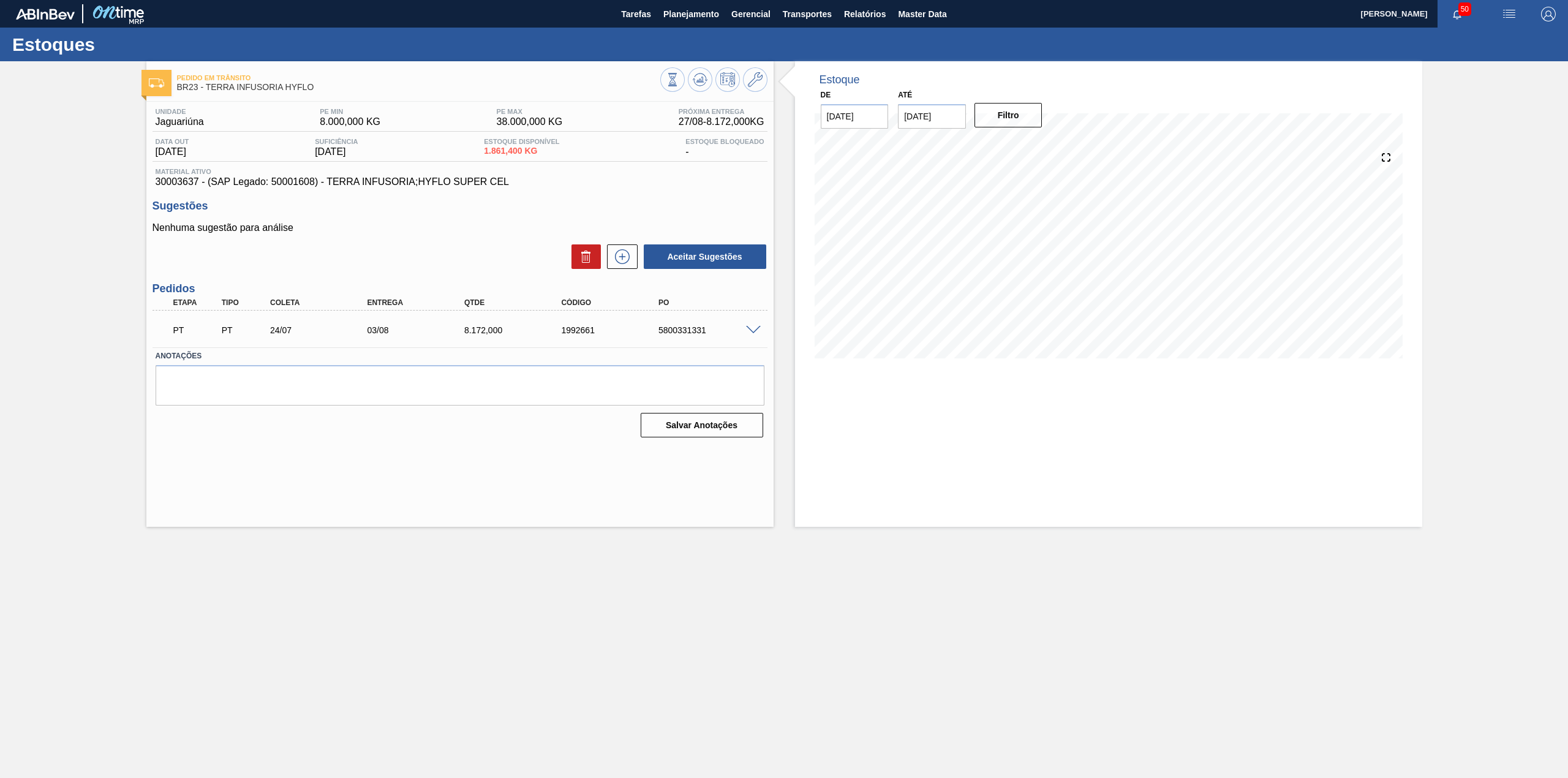
click at [753, 330] on span at bounding box center [753, 330] width 15 height 9
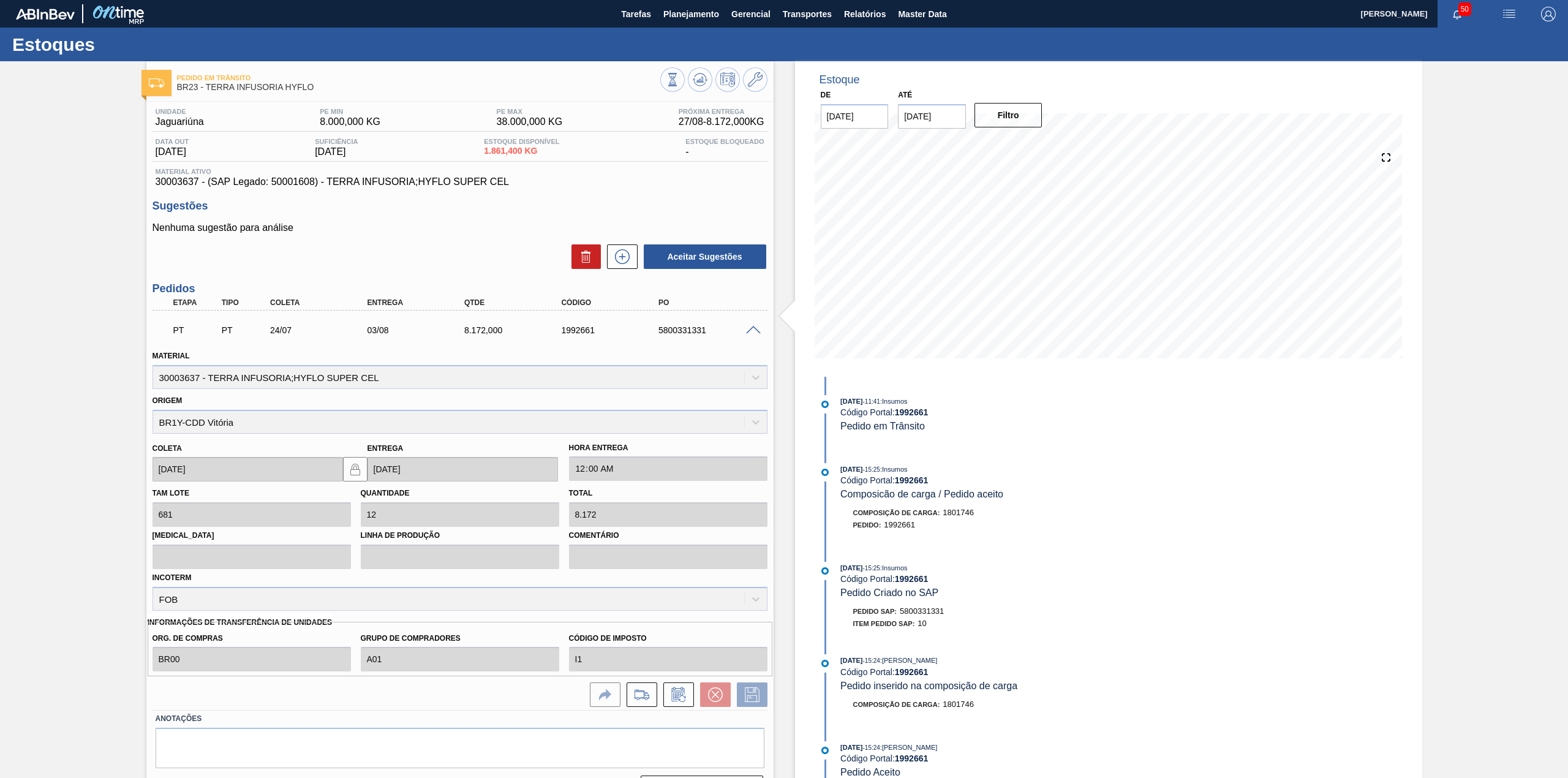
click at [753, 330] on span at bounding box center [753, 330] width 15 height 9
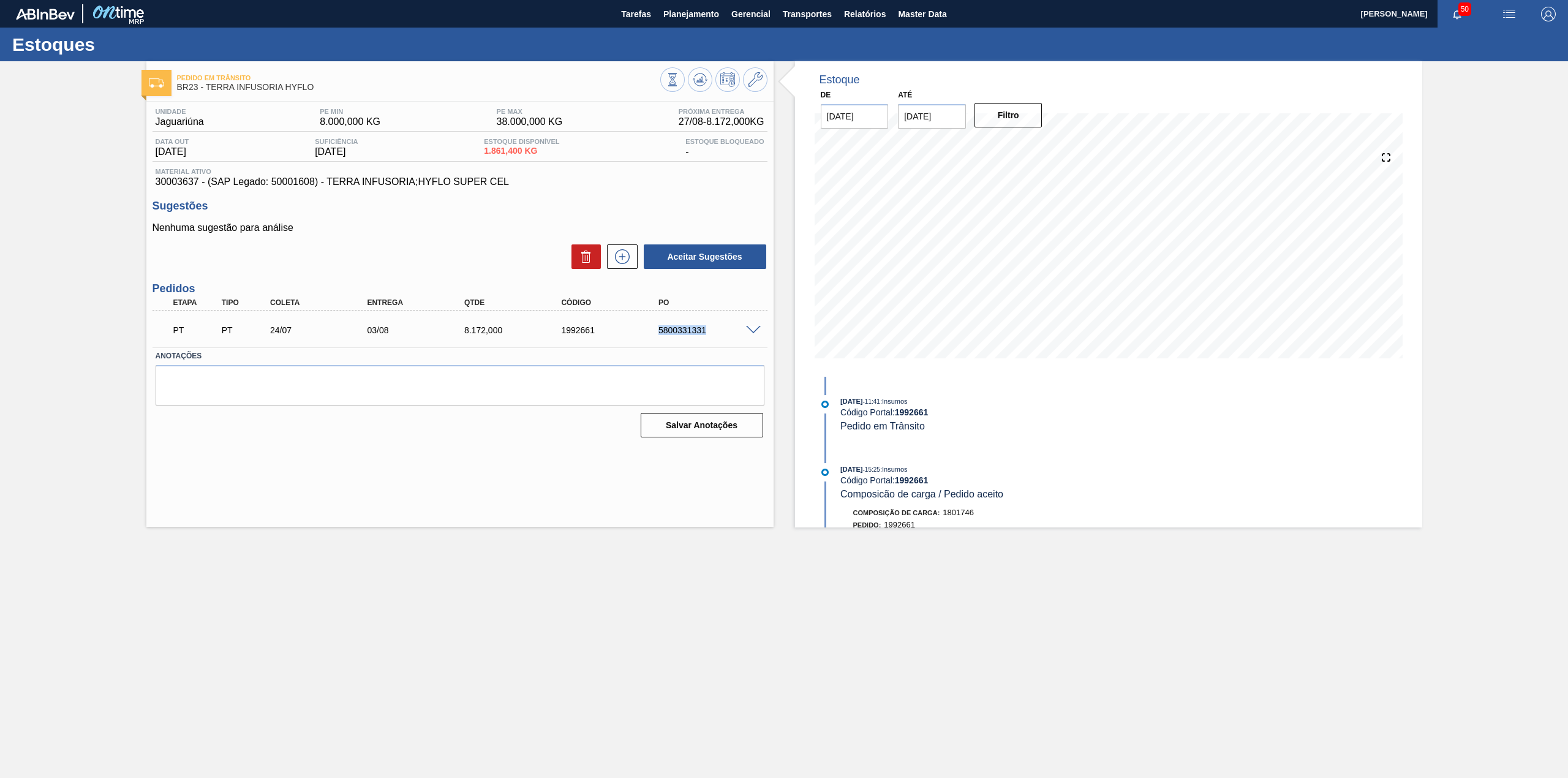
drag, startPoint x: 652, startPoint y: 332, endPoint x: 709, endPoint y: 339, distance: 57.4
click at [709, 339] on div "PT PT 24/07 03/08 8.172,000 1992661 5800331331" at bounding box center [456, 329] width 582 height 25
copy div "5800331331"
click at [756, 550] on main "Tarefas Planejamento Gerencial Transportes Relatórios Master Data [PERSON_NAME]…" at bounding box center [784, 389] width 1568 height 778
